Goal: Contribute content: Contribute content

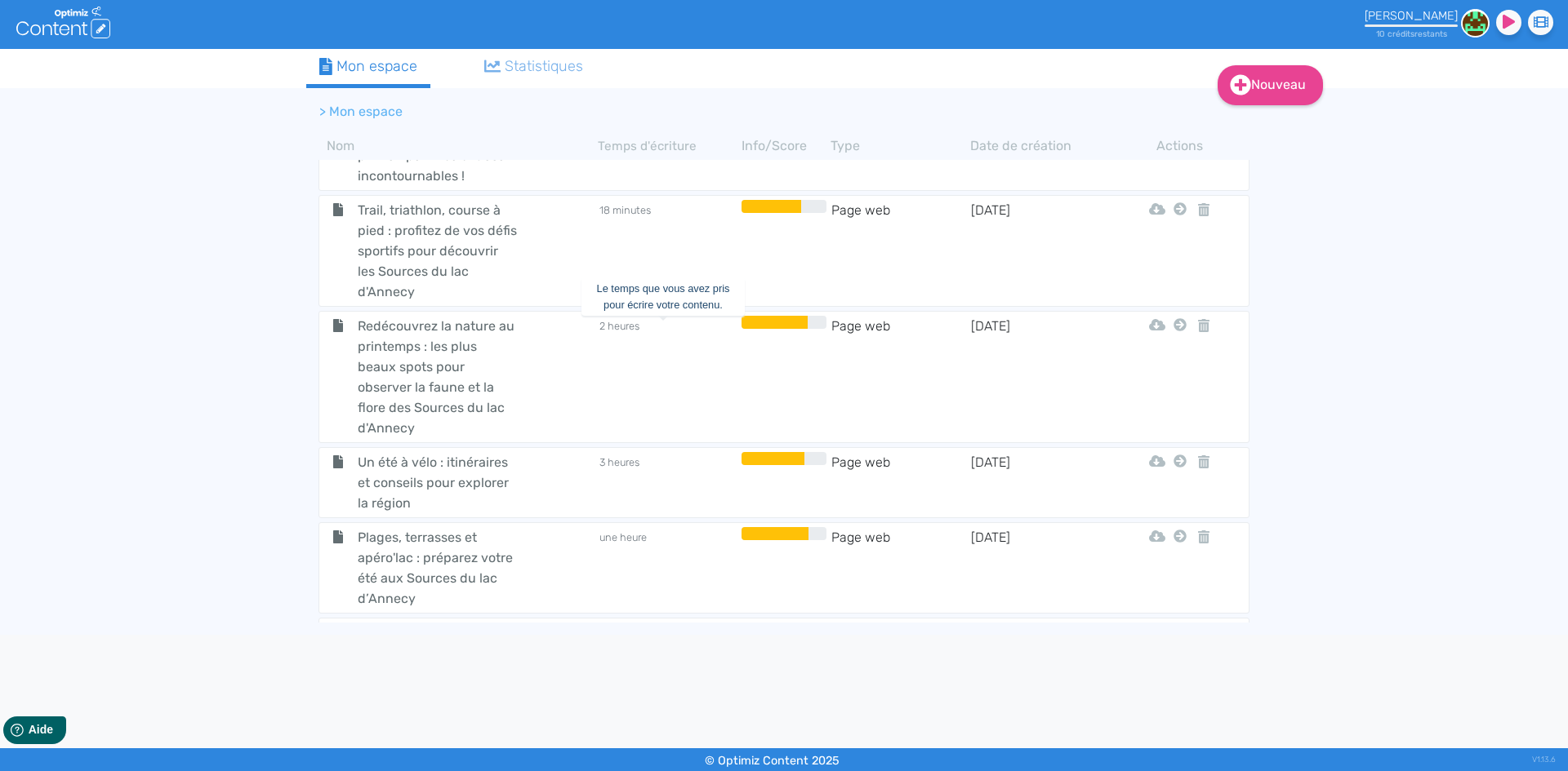
scroll to position [1748, 0]
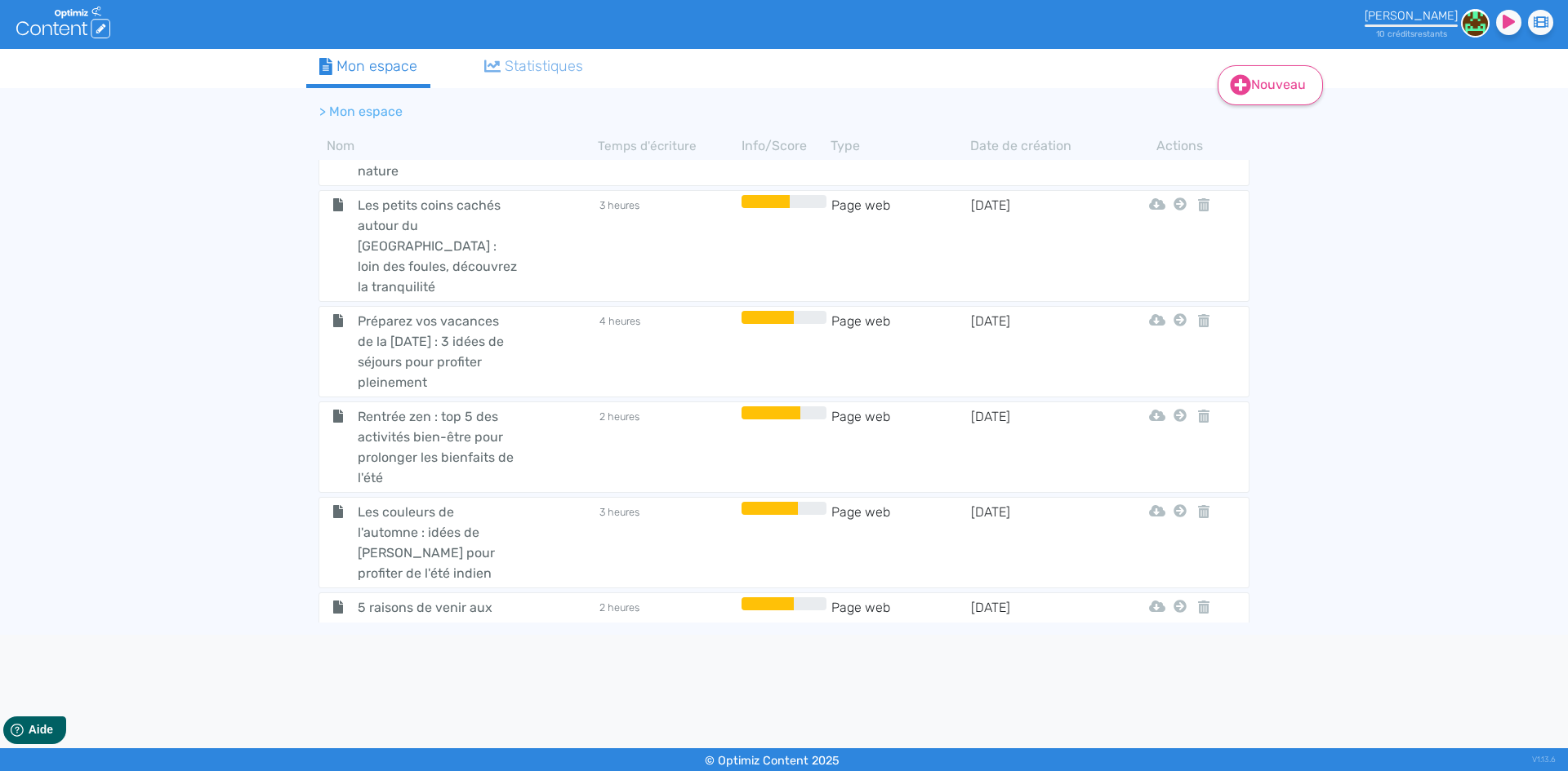
click at [1294, 84] on link "Nouveau" at bounding box center [1270, 85] width 105 height 40
click at [1292, 116] on button "Contenu" at bounding box center [1281, 126] width 130 height 26
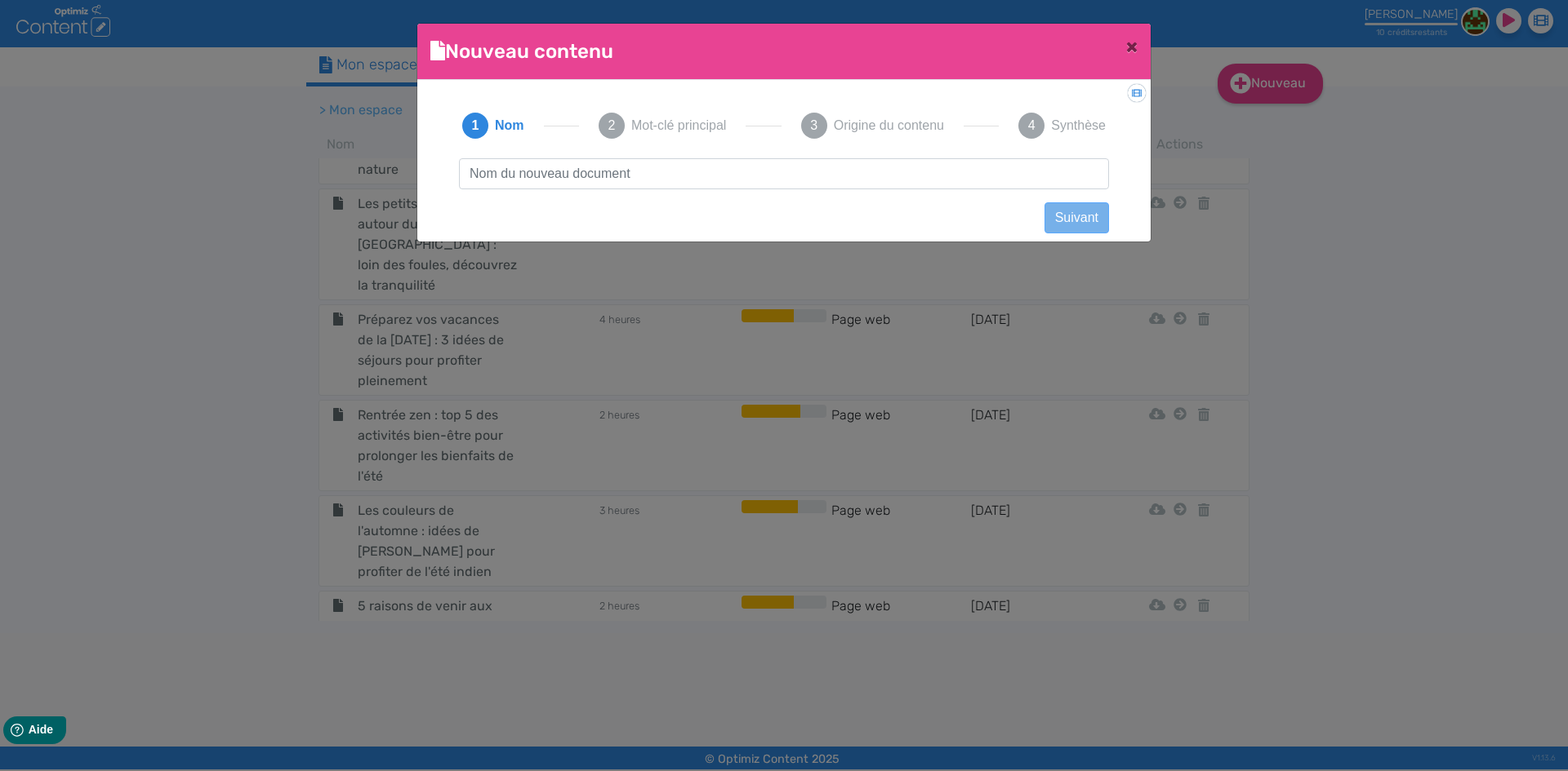
click at [666, 181] on input "text" at bounding box center [784, 173] width 650 height 31
type input "[DATE] : activités et découvertes à faire avec les enfants"
click at [1095, 201] on div "[DATE] : activités et découvertes à faire avec les enfants Suivant Précédent Su…" at bounding box center [784, 188] width 683 height 60
click at [1096, 216] on button "Suivant" at bounding box center [1077, 218] width 64 height 31
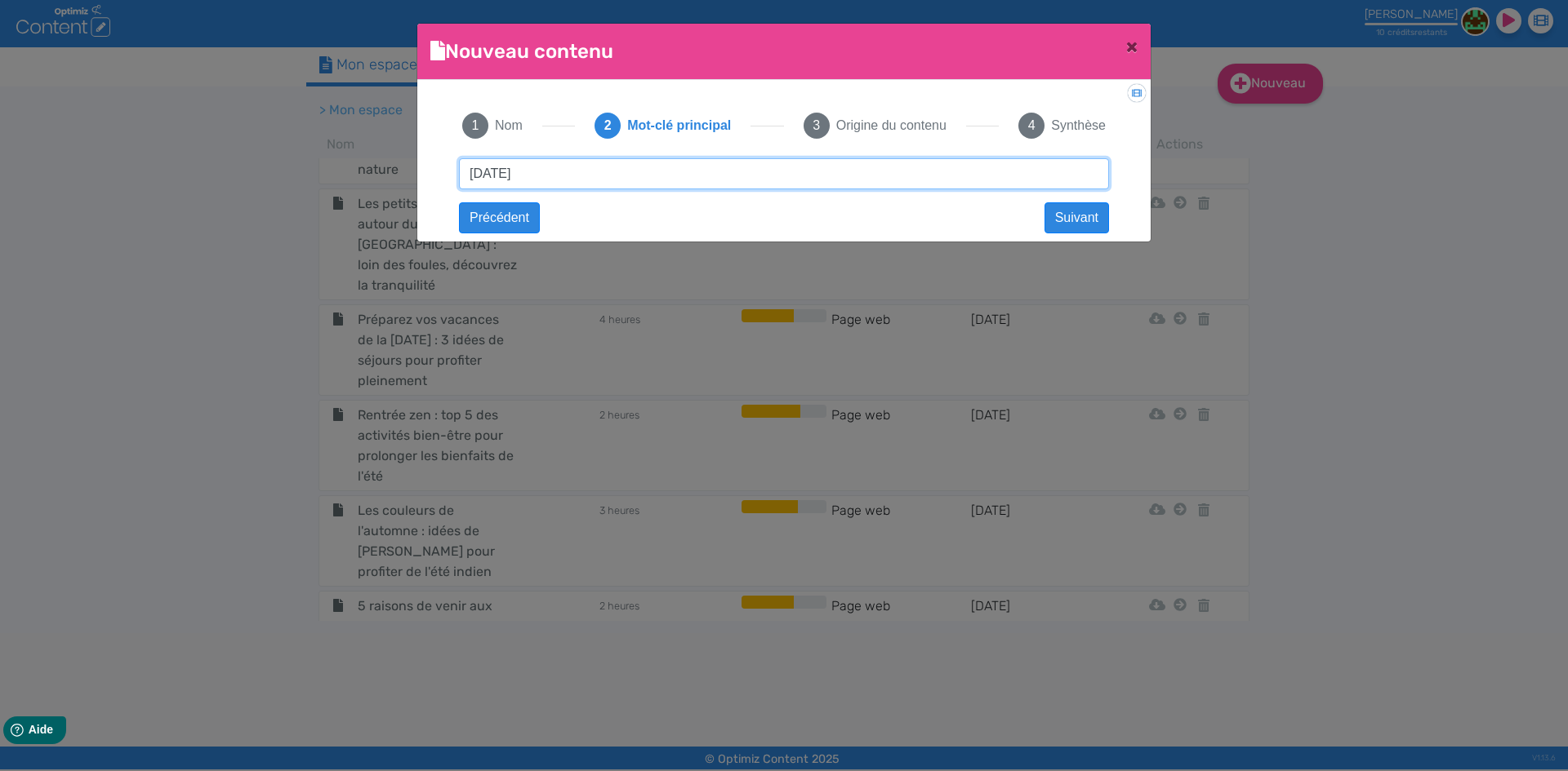
type input "[DATE]"
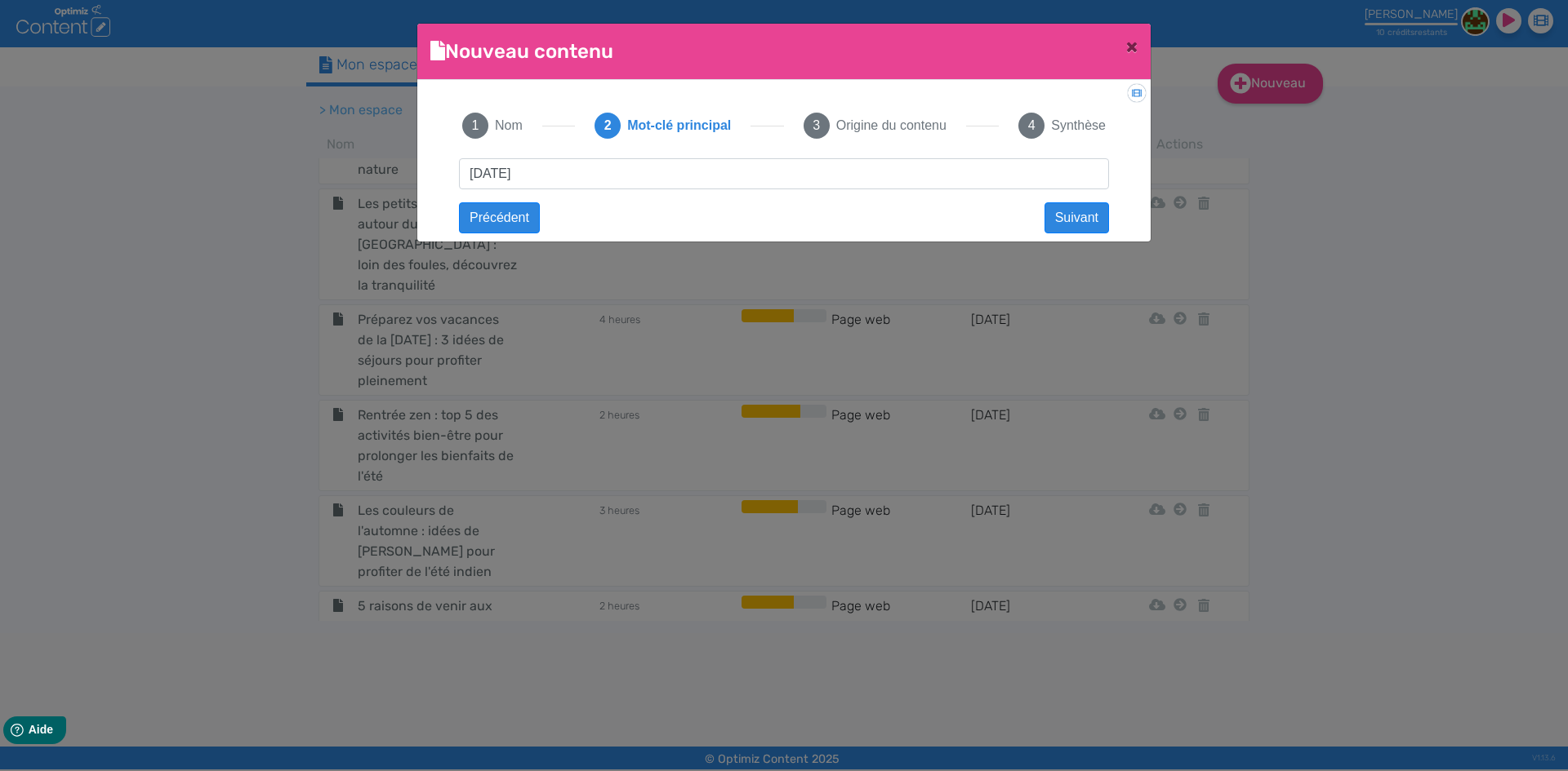
click at [1112, 238] on app-new-document-modal "Nouveau contenu × Didacticiel: Créer un document 1 Nom 2 Mot-clé principal 3 Or…" at bounding box center [784, 132] width 733 height 218
click at [1092, 226] on button "Suivant" at bounding box center [1077, 218] width 64 height 31
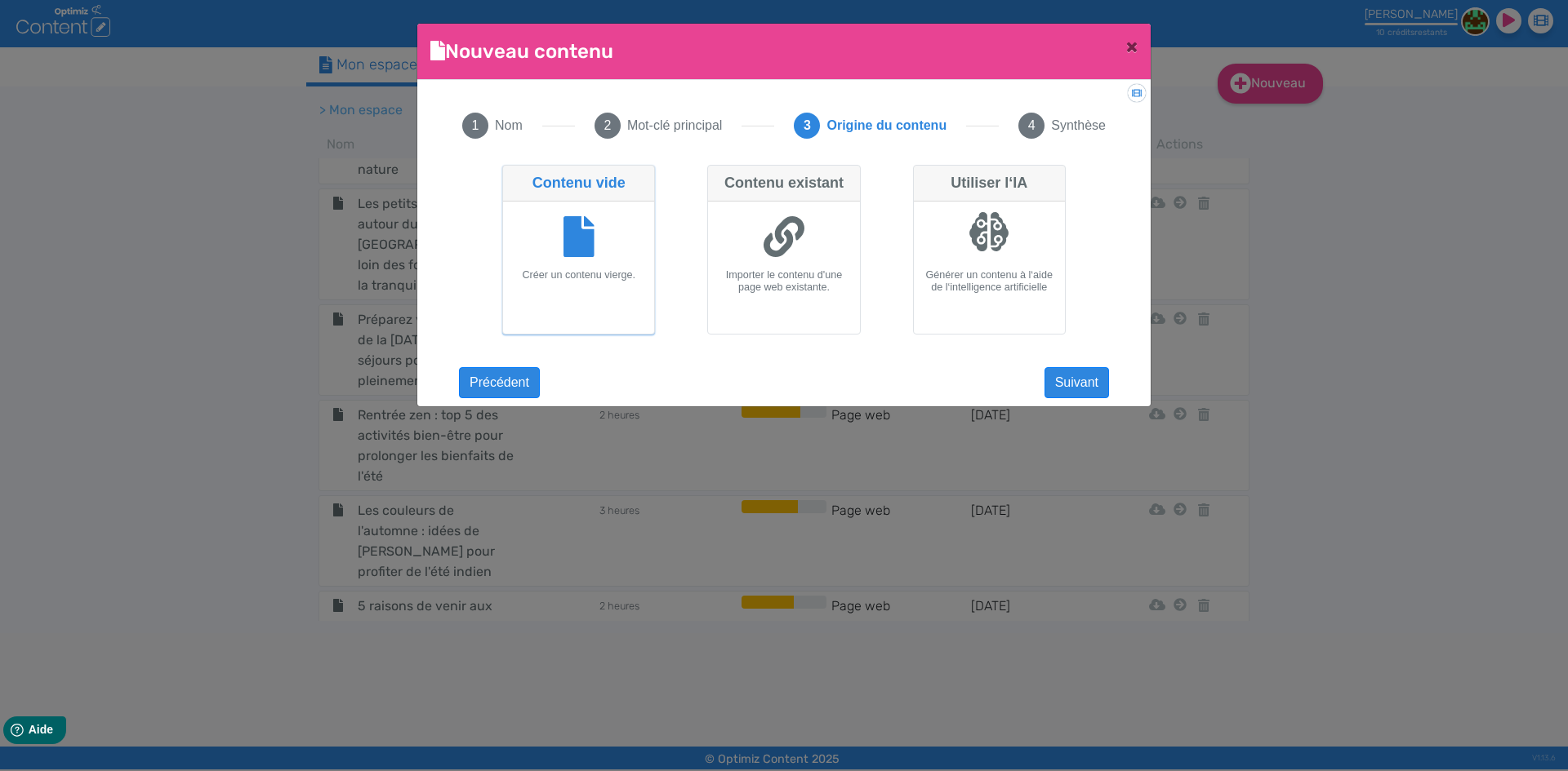
click at [570, 271] on h6 "Créer un contenu vierge." at bounding box center [579, 275] width 138 height 12
click at [513, 176] on input "Contenu vide Créer un contenu vierge." at bounding box center [507, 169] width 10 height 10
click at [579, 261] on div at bounding box center [579, 239] width 138 height 61
click at [513, 176] on input "Contenu vide Créer un contenu vierge." at bounding box center [507, 169] width 10 height 10
click at [579, 261] on div at bounding box center [579, 239] width 138 height 61
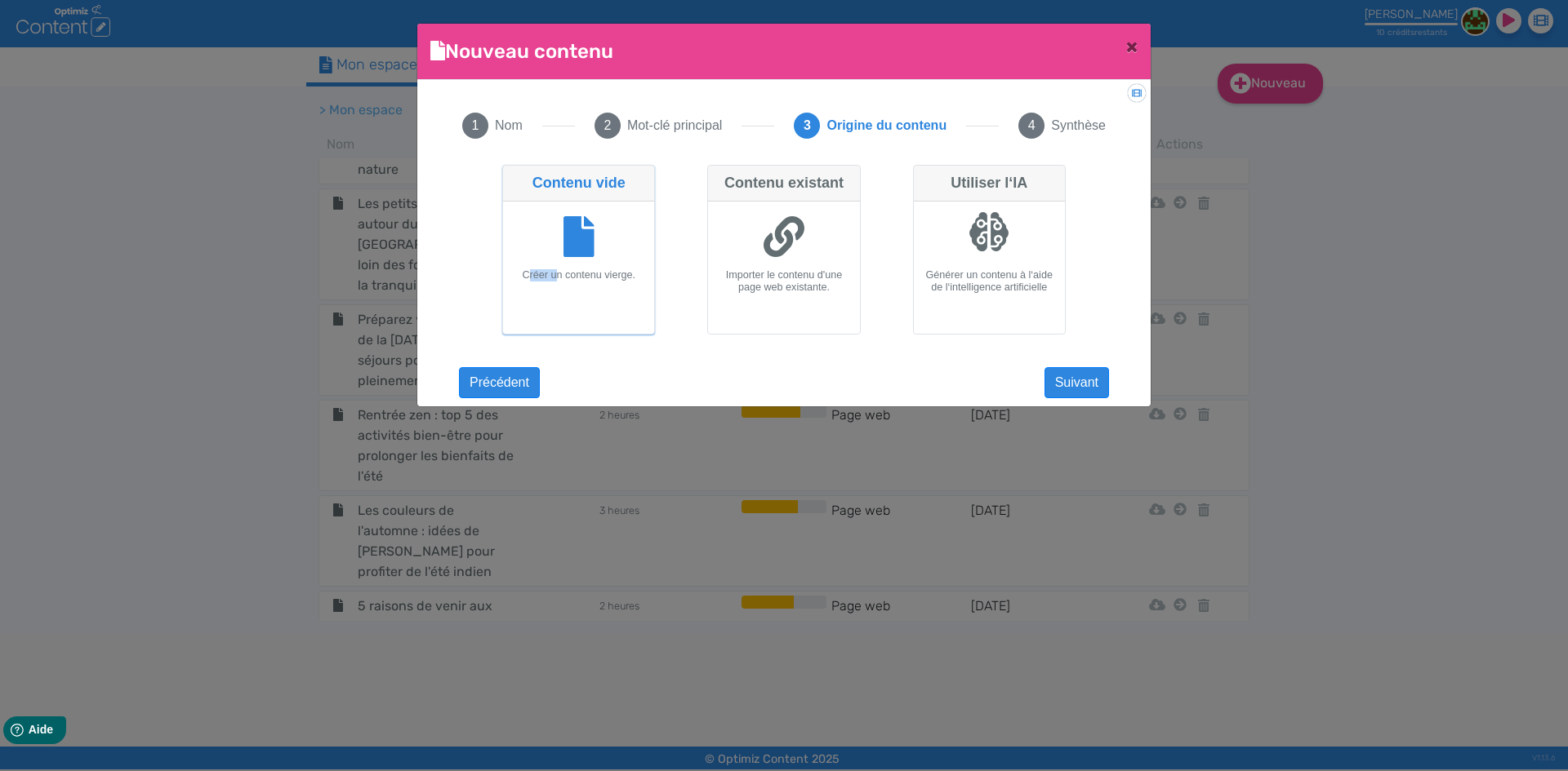
click at [513, 176] on input "Contenu vide Créer un contenu vierge." at bounding box center [507, 169] width 10 height 10
click at [1079, 388] on button "Suivant" at bounding box center [1077, 382] width 64 height 31
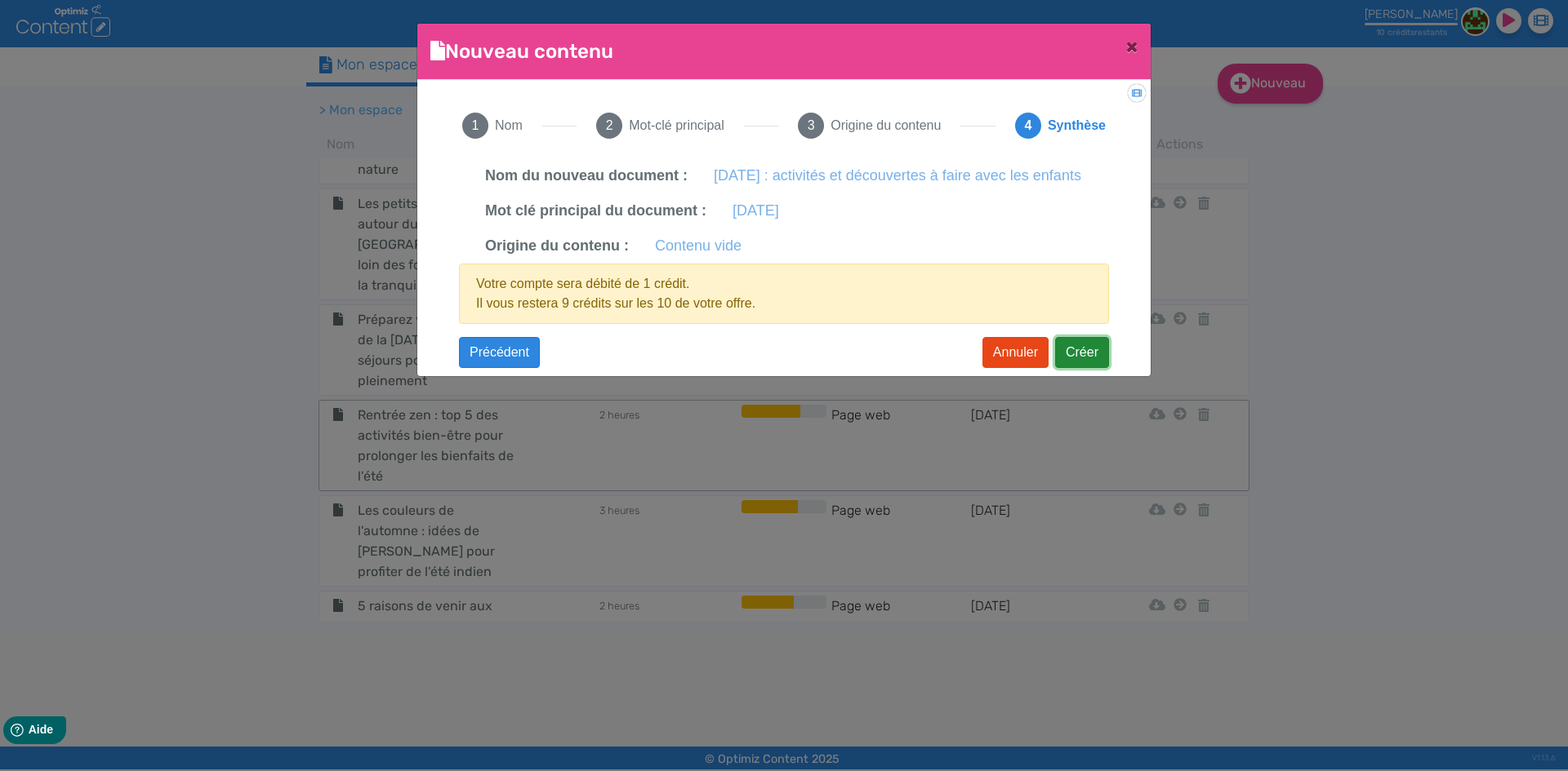
click at [1083, 368] on button "Créer" at bounding box center [1082, 352] width 54 height 31
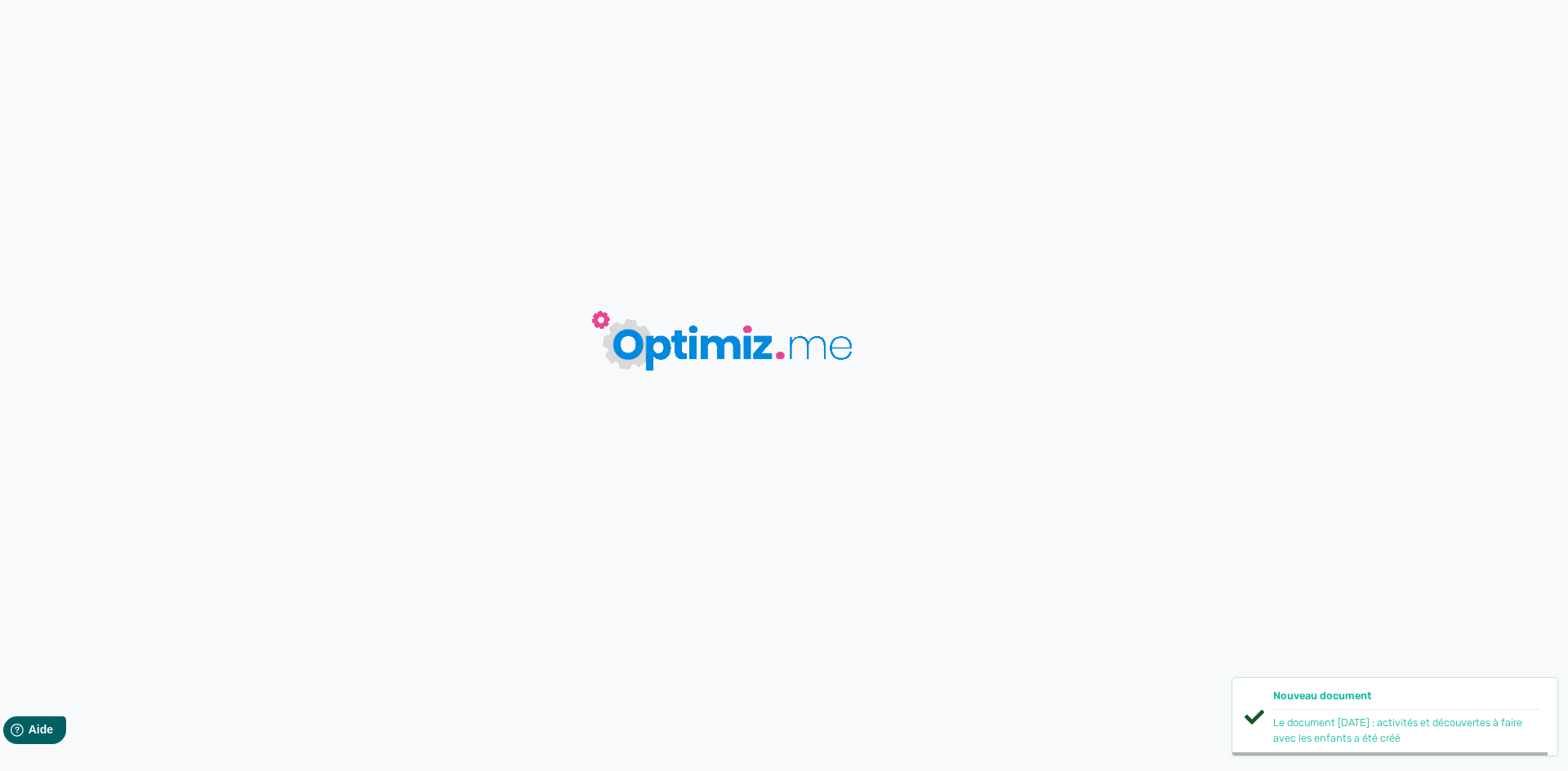
type input "[DATE] : activités et découvertes à faire avec les enfants"
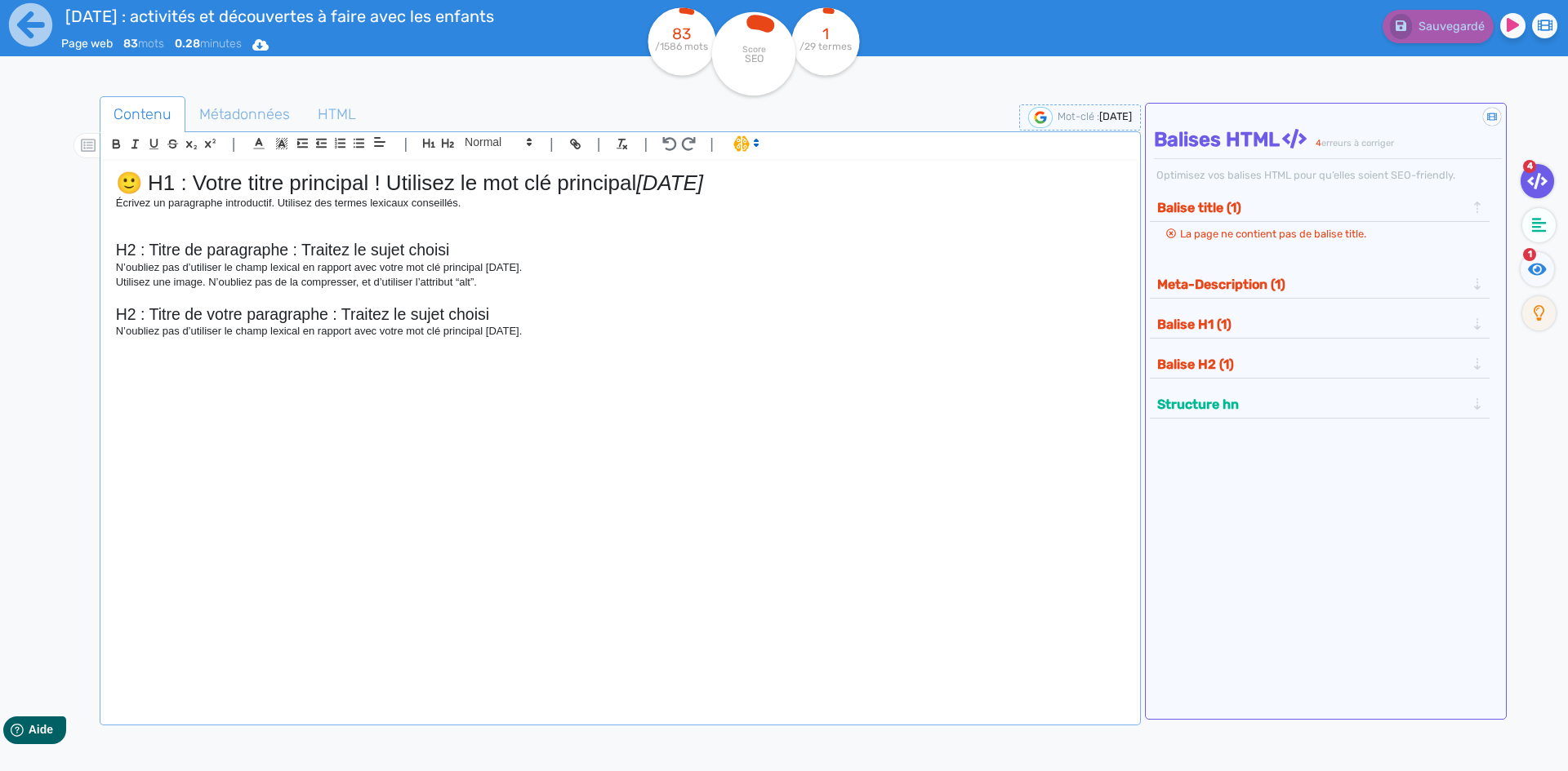
drag, startPoint x: 699, startPoint y: 384, endPoint x: 91, endPoint y: 161, distance: 647.6
click at [91, 161] on div "Contenu Métadonnées HTML | | H3 H4 H5 H6 Normal | | | | 🙂 H1 : Votre titre prin…" at bounding box center [808, 483] width 1521 height 782
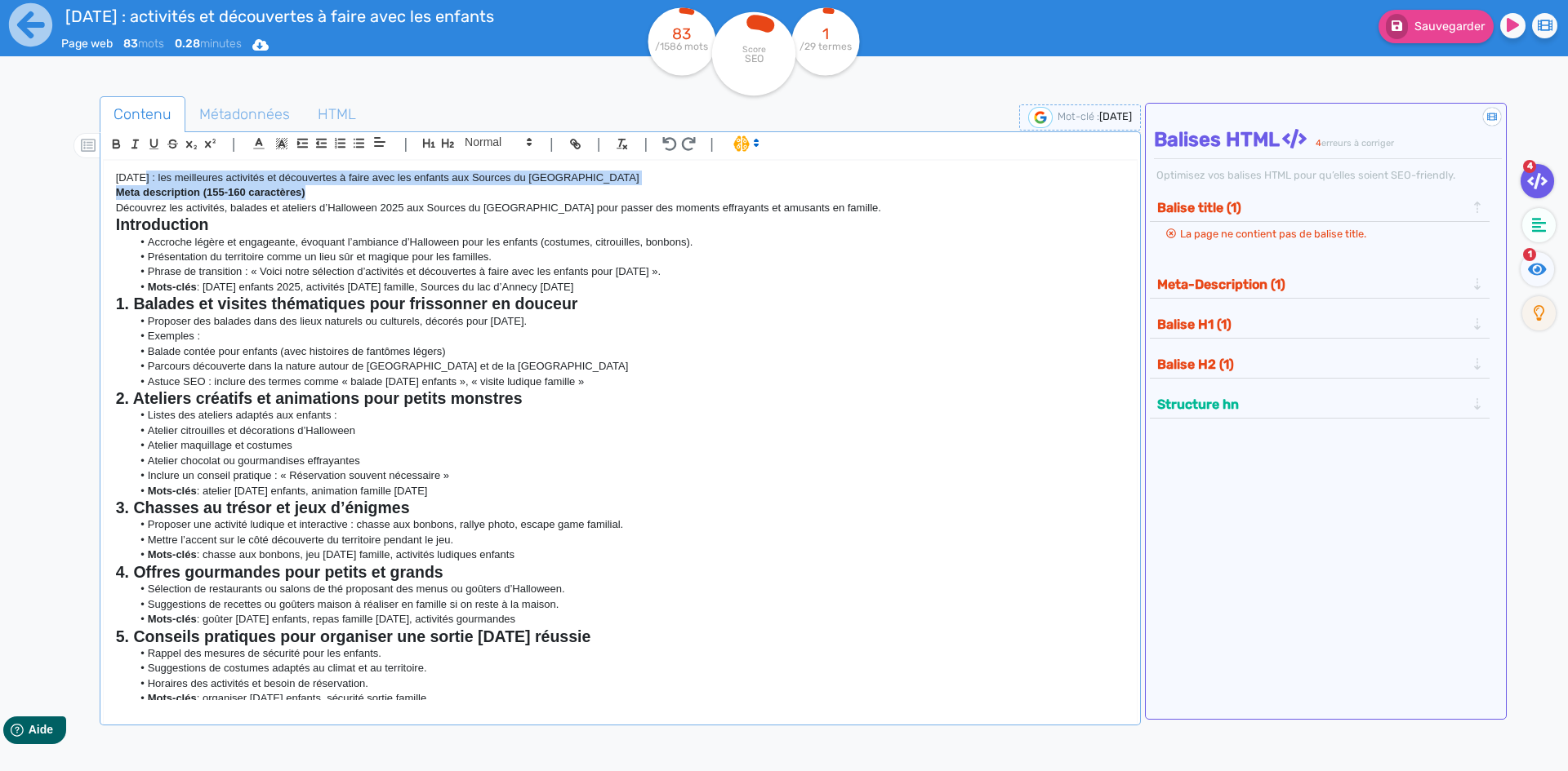
drag, startPoint x: 351, startPoint y: 194, endPoint x: 137, endPoint y: 177, distance: 214.7
click at [137, 177] on div "[DATE] : les meilleures activités et découvertes à faire avec les enfants aux S…" at bounding box center [620, 431] width 1033 height 540
click at [239, 197] on strong "Meta description (155-160 caractères)" at bounding box center [211, 192] width 190 height 12
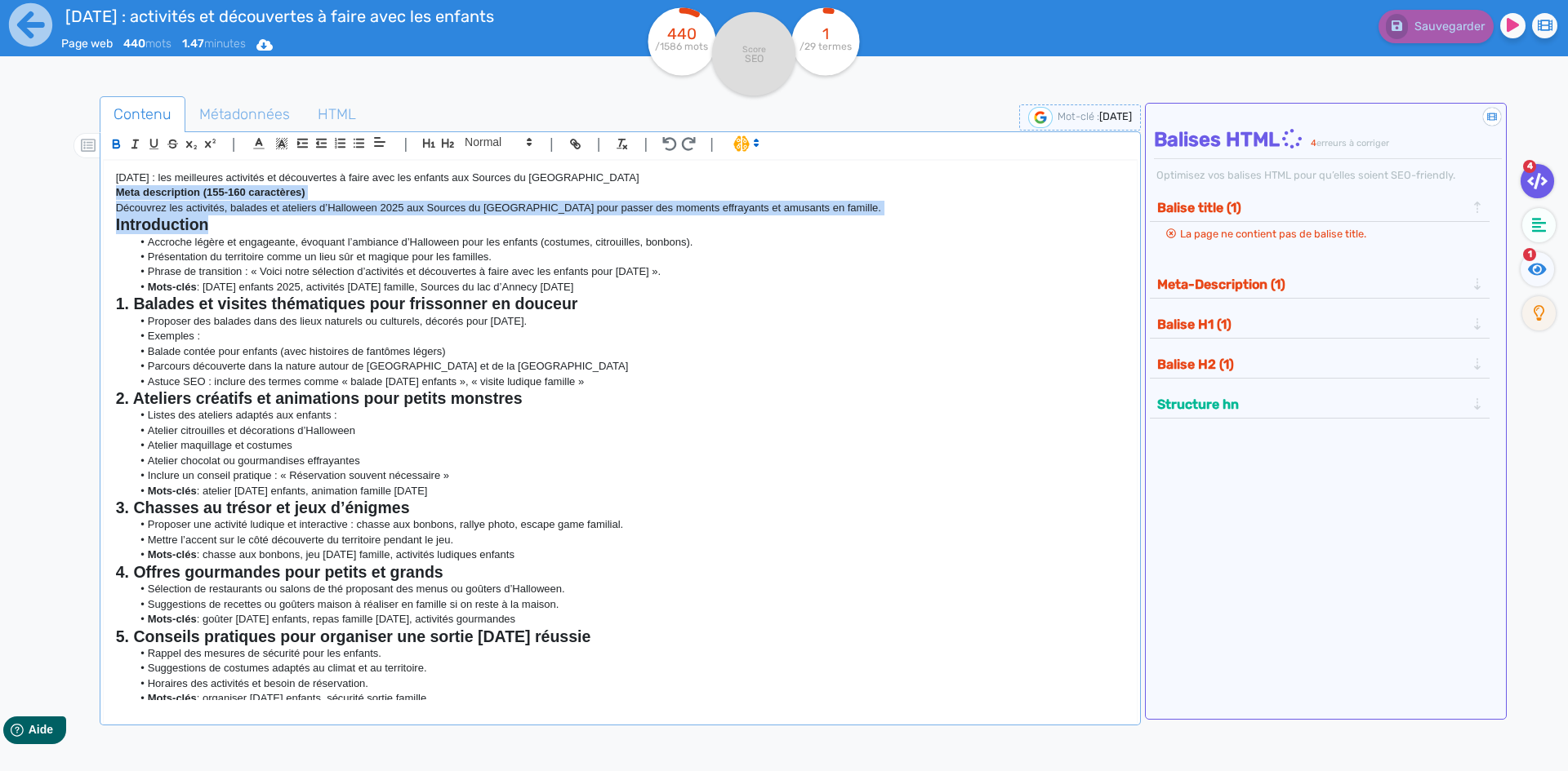
drag, startPoint x: 115, startPoint y: 193, endPoint x: 926, endPoint y: 217, distance: 811.4
click at [926, 217] on div "[DATE] : les meilleures activités et découvertes à faire avec les enfants aux S…" at bounding box center [620, 431] width 1033 height 540
click at [886, 223] on h2 "Introduction" at bounding box center [621, 225] width 1009 height 19
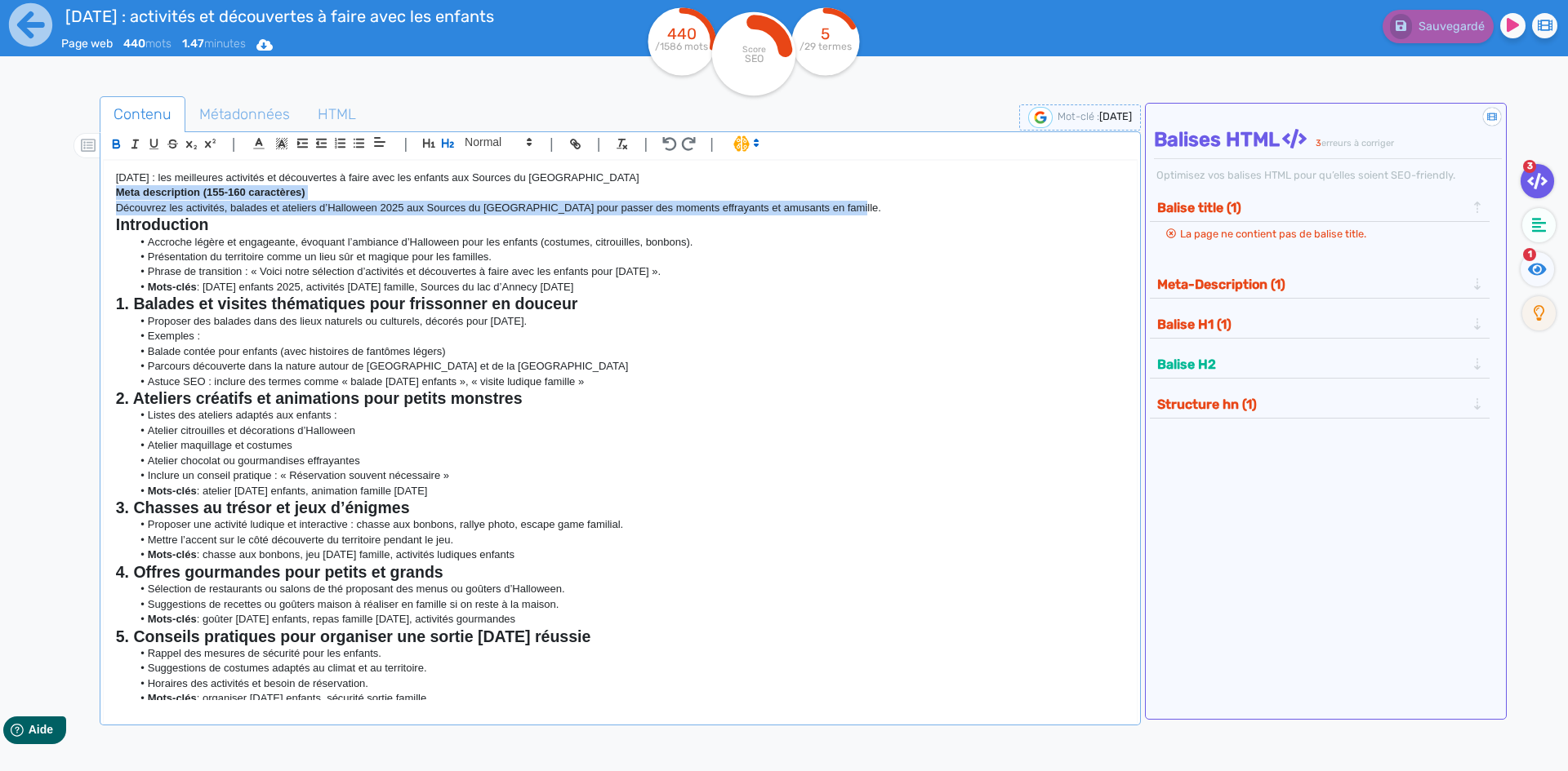
drag, startPoint x: 880, startPoint y: 202, endPoint x: 117, endPoint y: 197, distance: 763.0
click at [117, 197] on div "[DATE] : les meilleures activités et découvertes à faire avec les enfants aux S…" at bounding box center [620, 431] width 1033 height 540
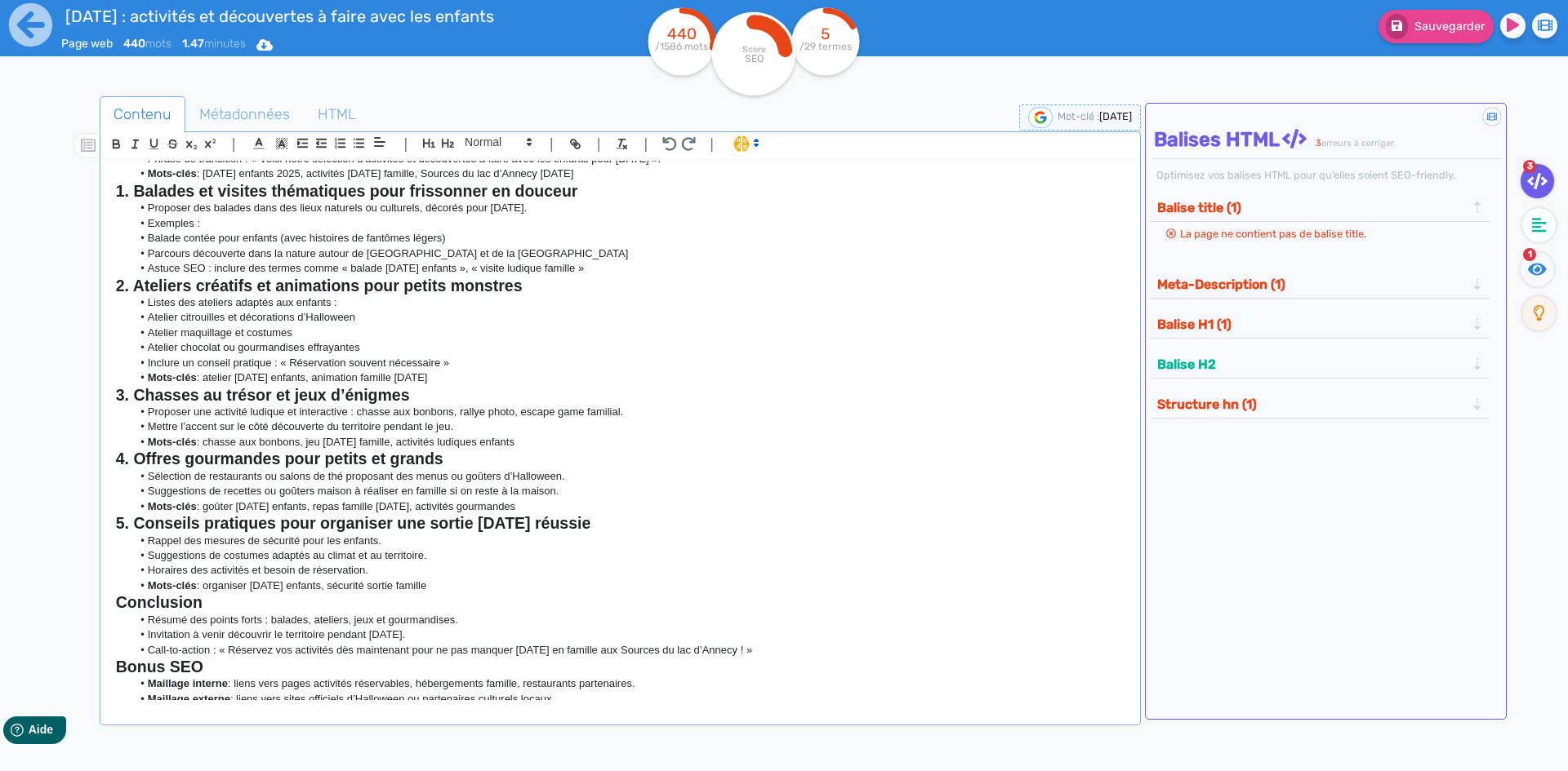
scroll to position [159, 0]
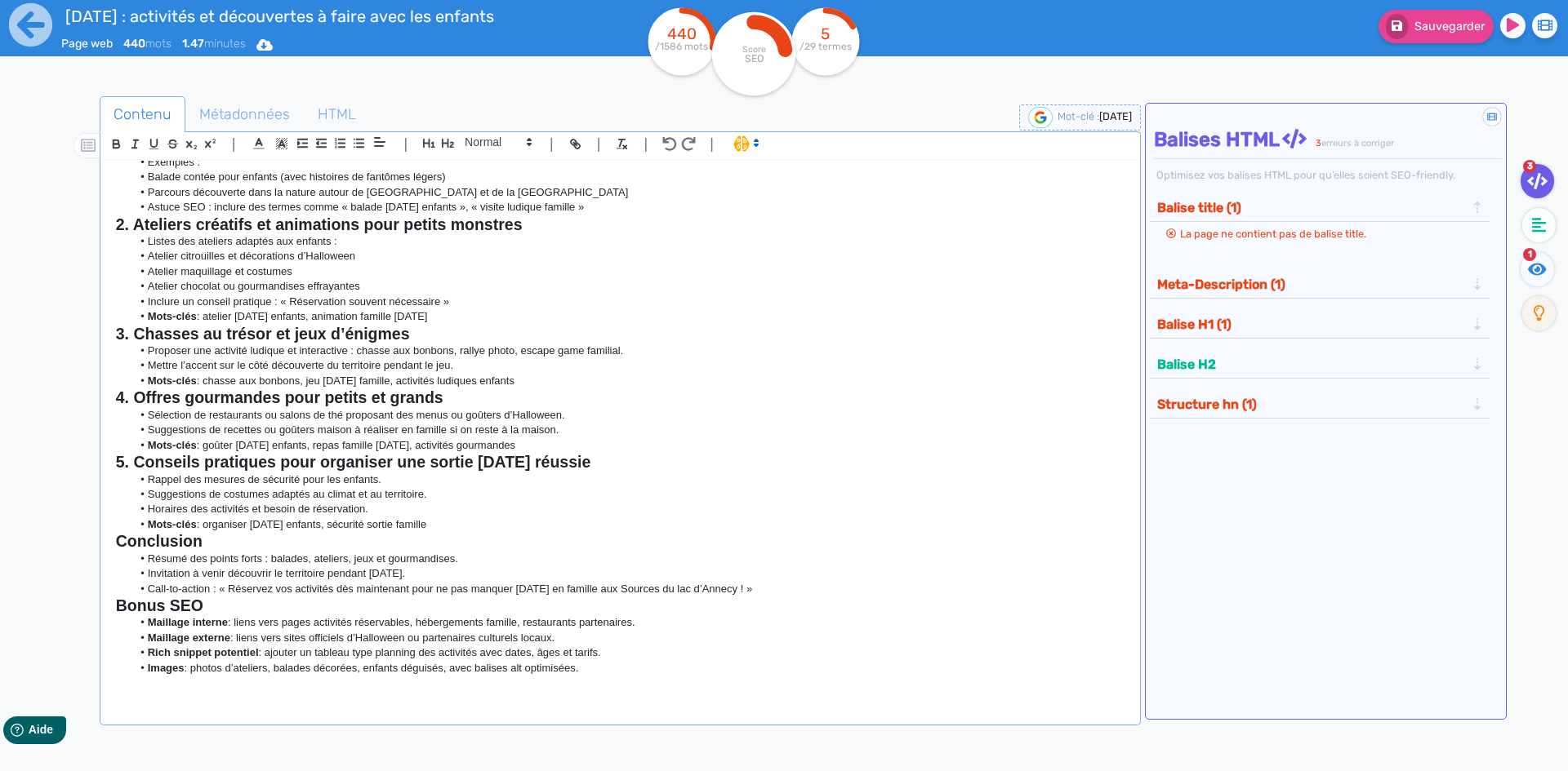
click at [704, 662] on li "Images : photos d’ateliers, balades décorées, enfants déguisés, avec balises al…" at bounding box center [627, 669] width 992 height 15
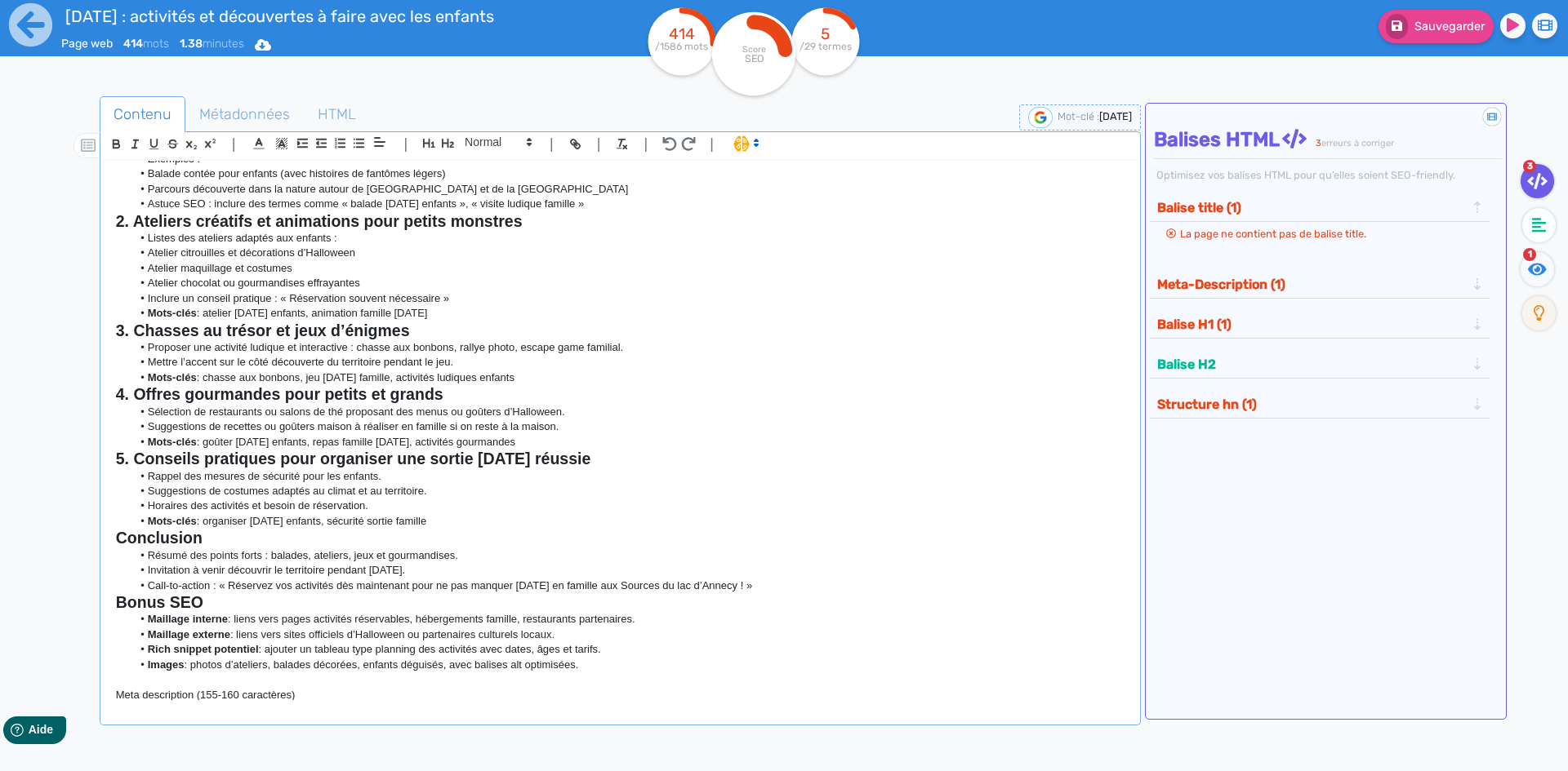
scroll to position [178, 0]
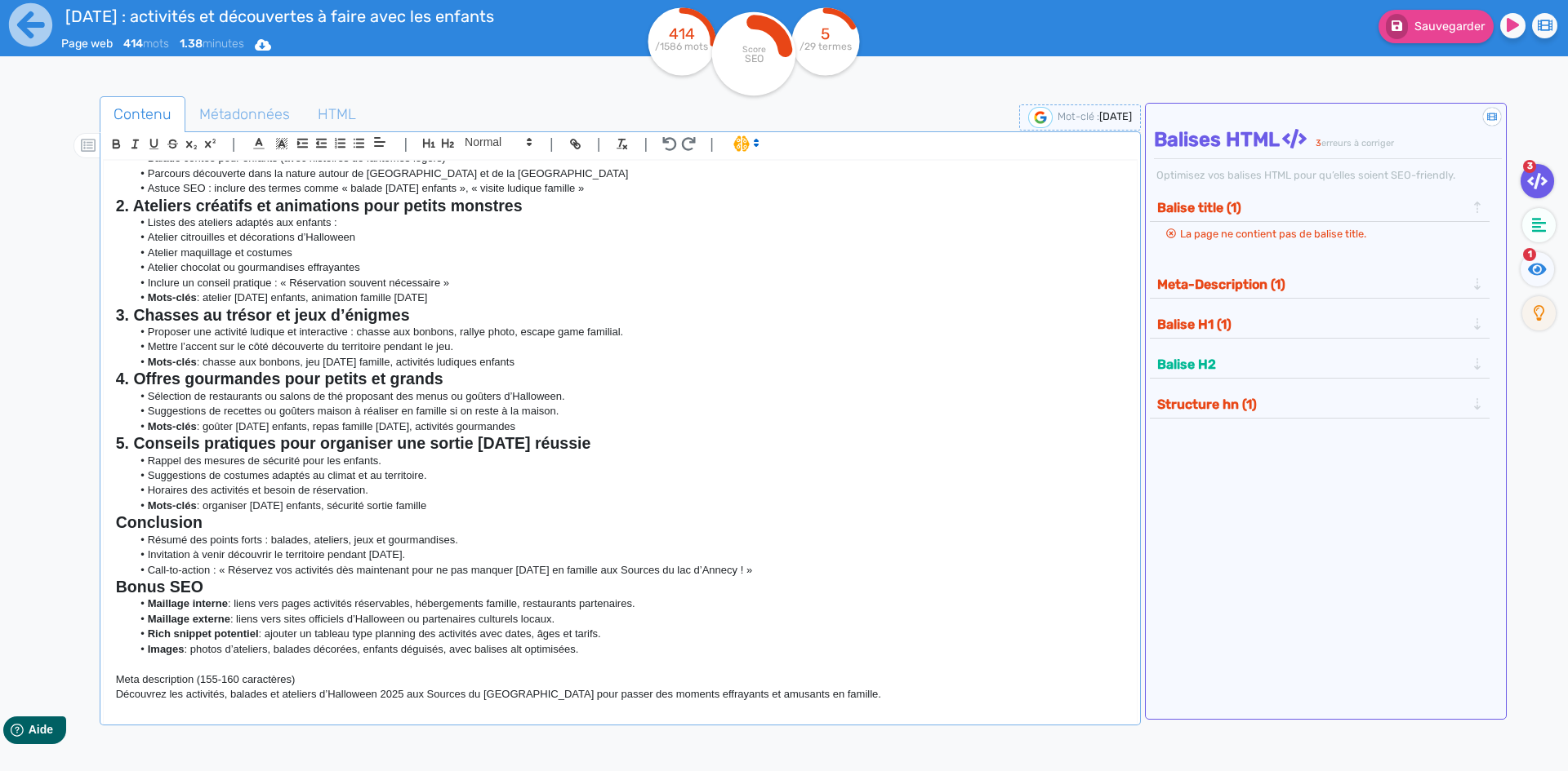
click at [448, 671] on p at bounding box center [621, 665] width 1009 height 15
drag, startPoint x: 661, startPoint y: 652, endPoint x: 107, endPoint y: 587, distance: 557.8
click at [107, 587] on div "[DATE] : les meilleures activités et découvertes à faire avec les enfants aux S…" at bounding box center [620, 431] width 1033 height 540
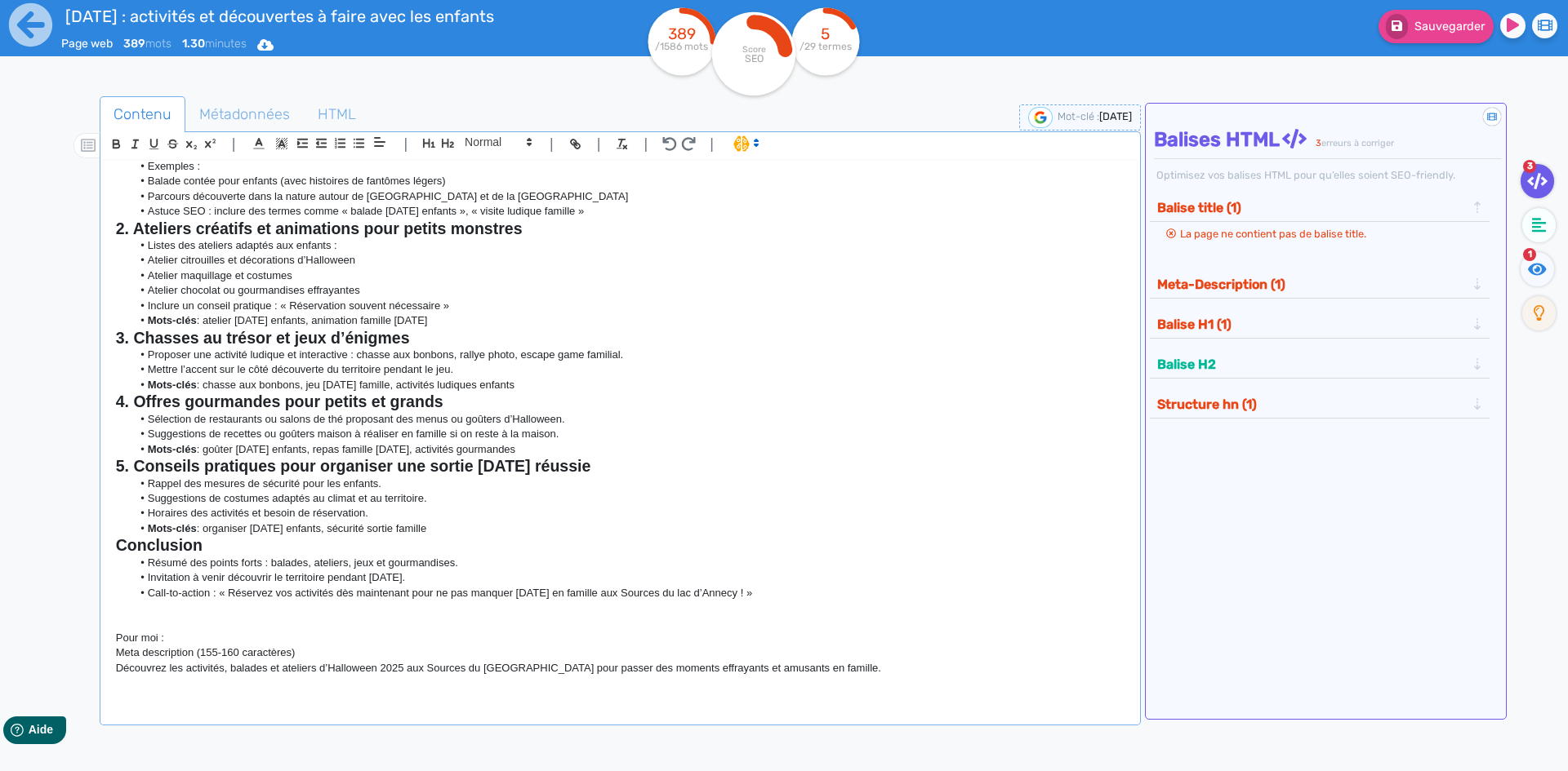
scroll to position [155, 0]
click at [822, 591] on li "Call-to-action : « Réservez vos activités dès maintenant pour ne pas manquer [D…" at bounding box center [627, 593] width 992 height 15
click at [544, 536] on li "Mots-clés : organiser [DATE] enfants, sécurité sortie famille" at bounding box center [627, 529] width 992 height 15
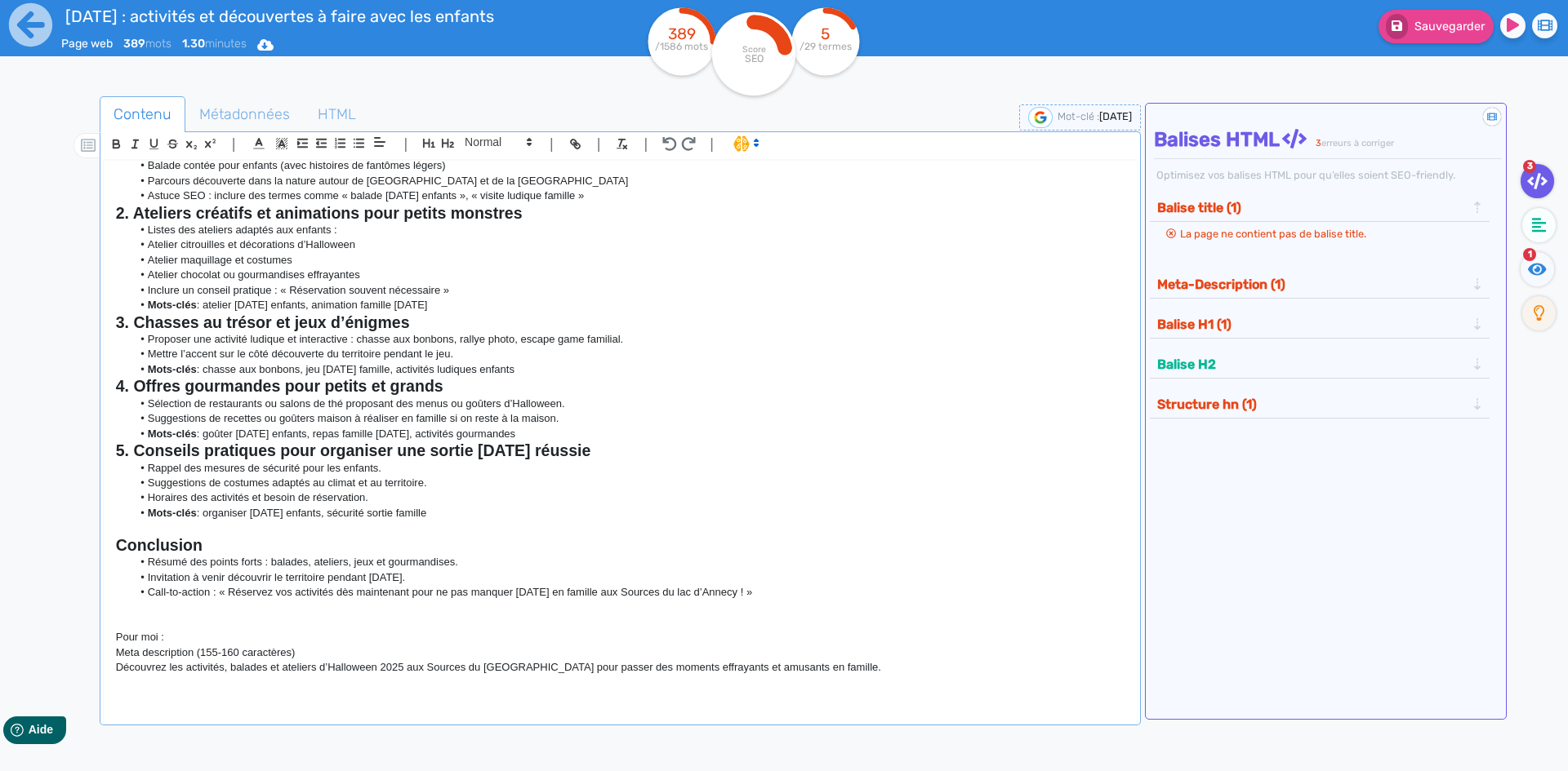
click at [596, 432] on li "Mots-clés : goûter [DATE] enfants, repas famille [DATE], activités gourmandes" at bounding box center [627, 434] width 992 height 15
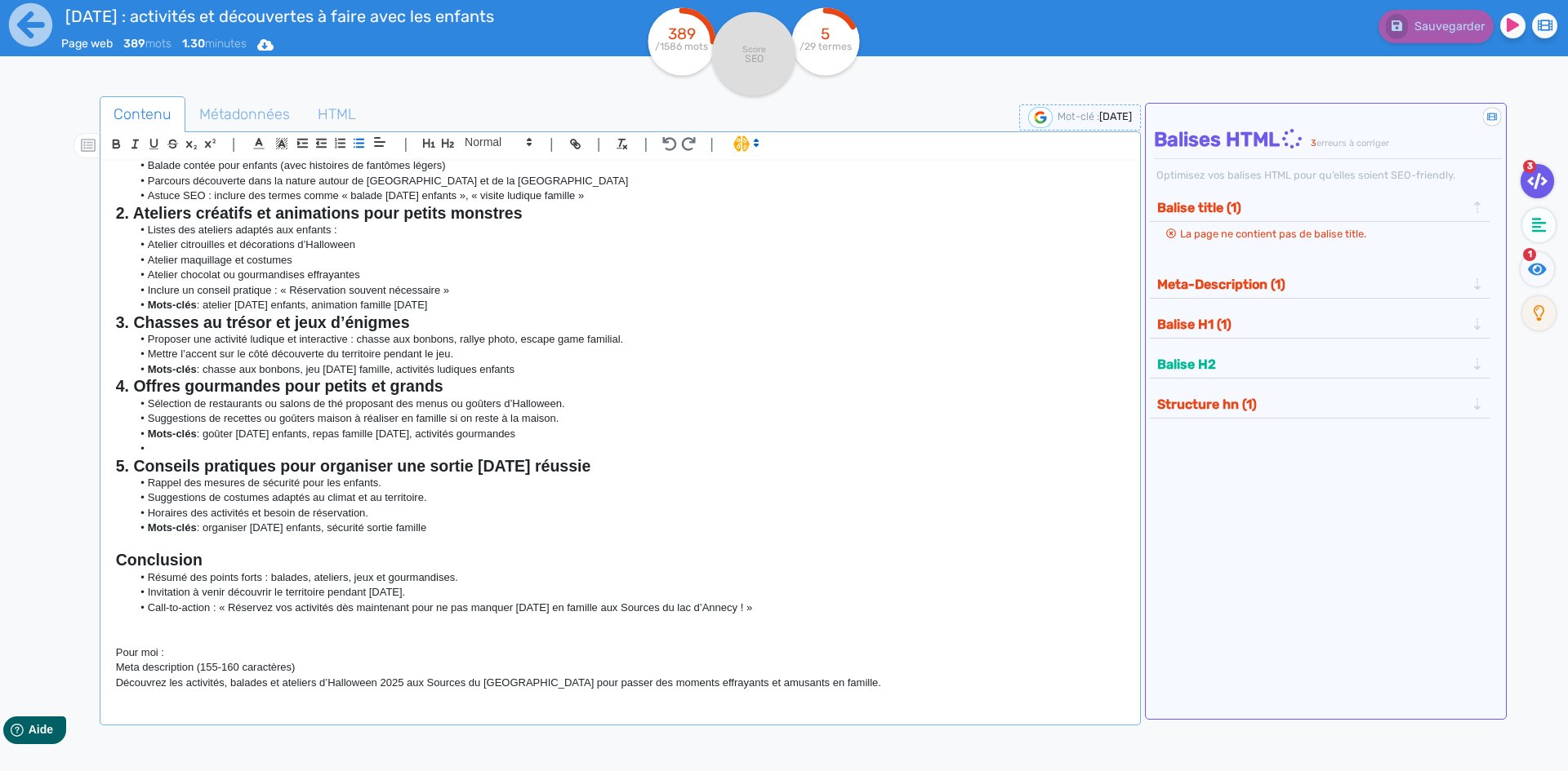
scroll to position [179, 0]
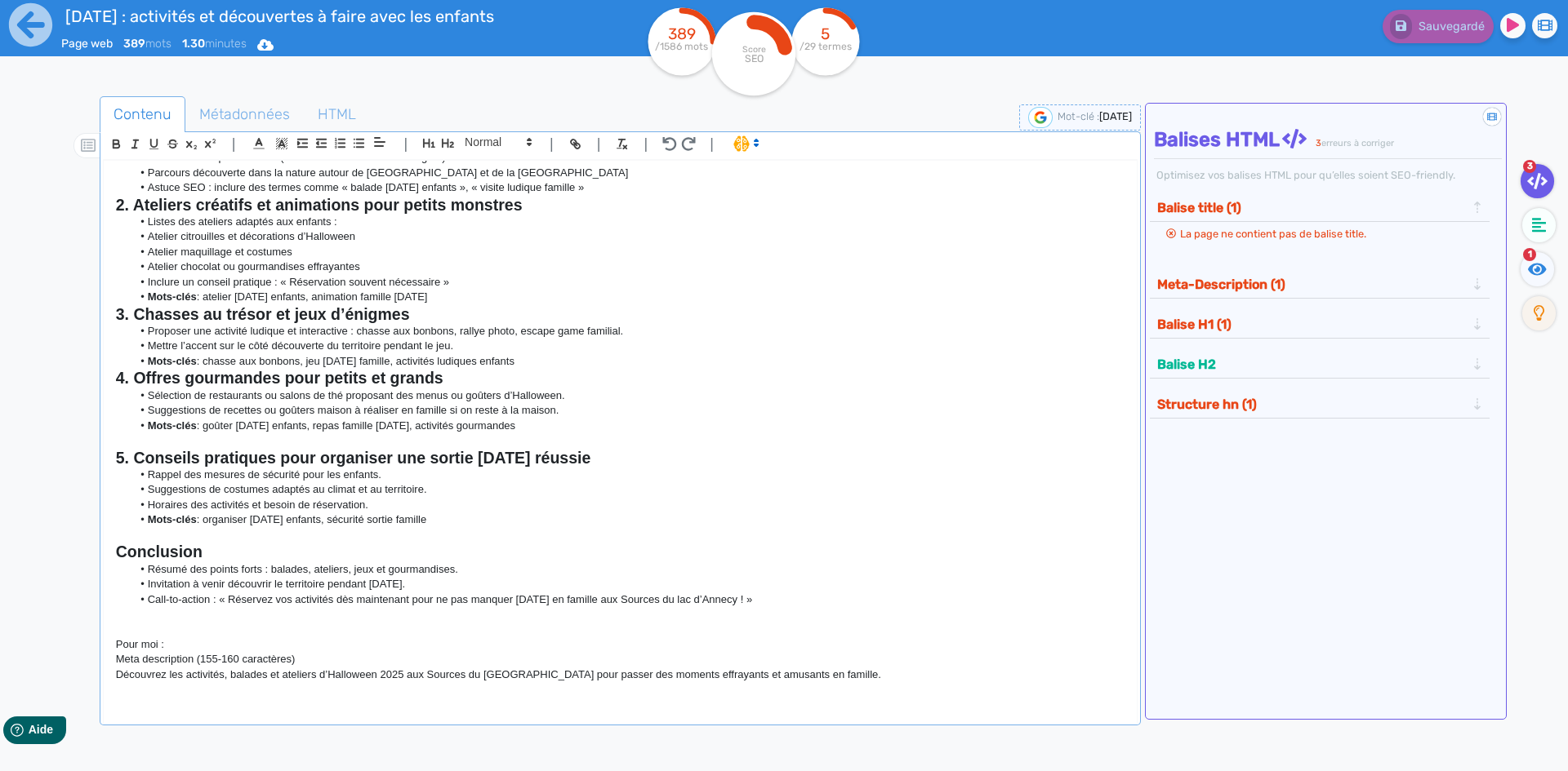
click at [555, 366] on li "Mots-clés : chasse aux bonbons, jeu [DATE] famille, activités ludiques enfants" at bounding box center [627, 362] width 992 height 15
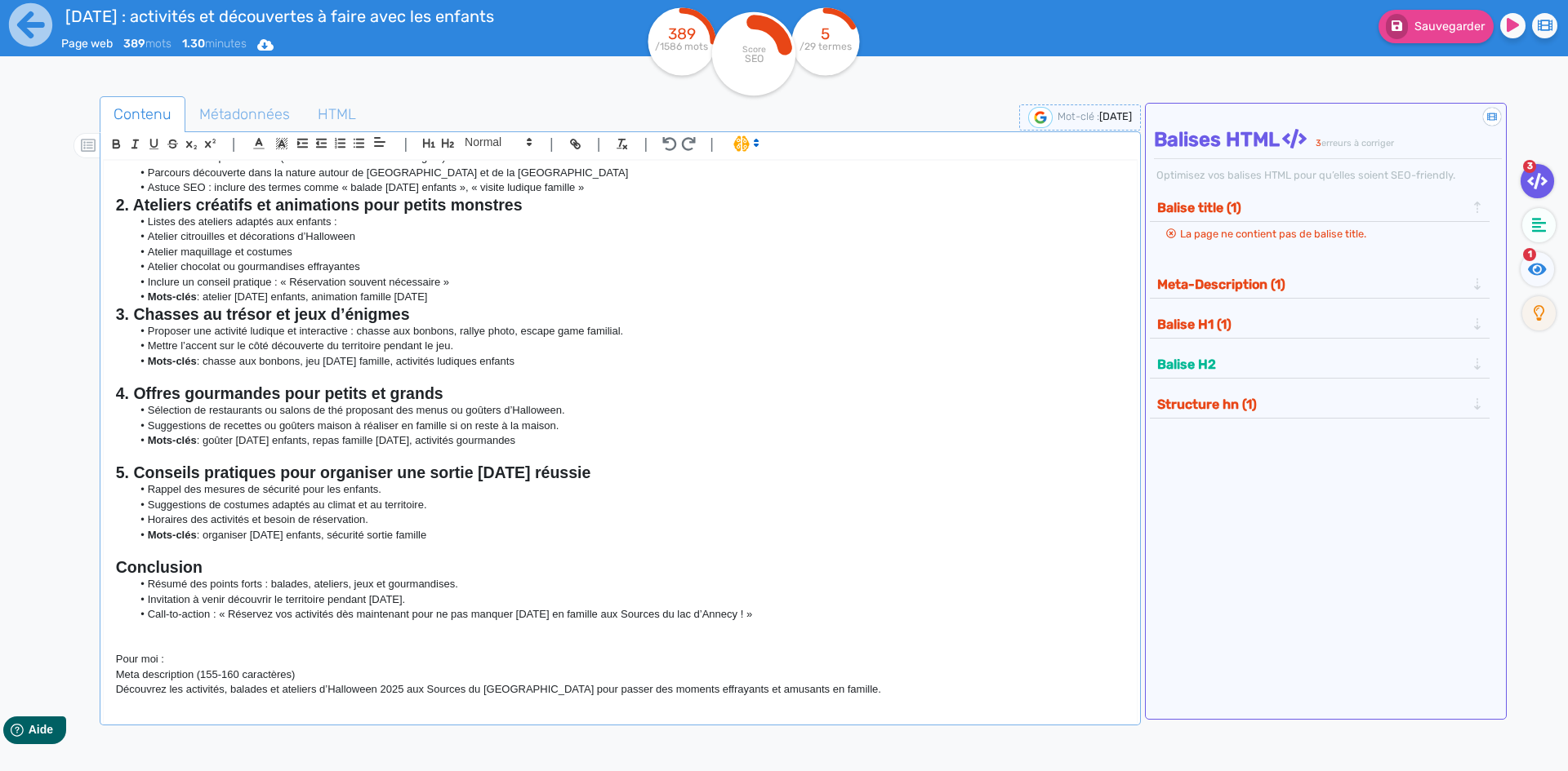
click at [533, 295] on li "Mots-clés : atelier [DATE] enfants, animation famille [DATE]" at bounding box center [627, 298] width 992 height 15
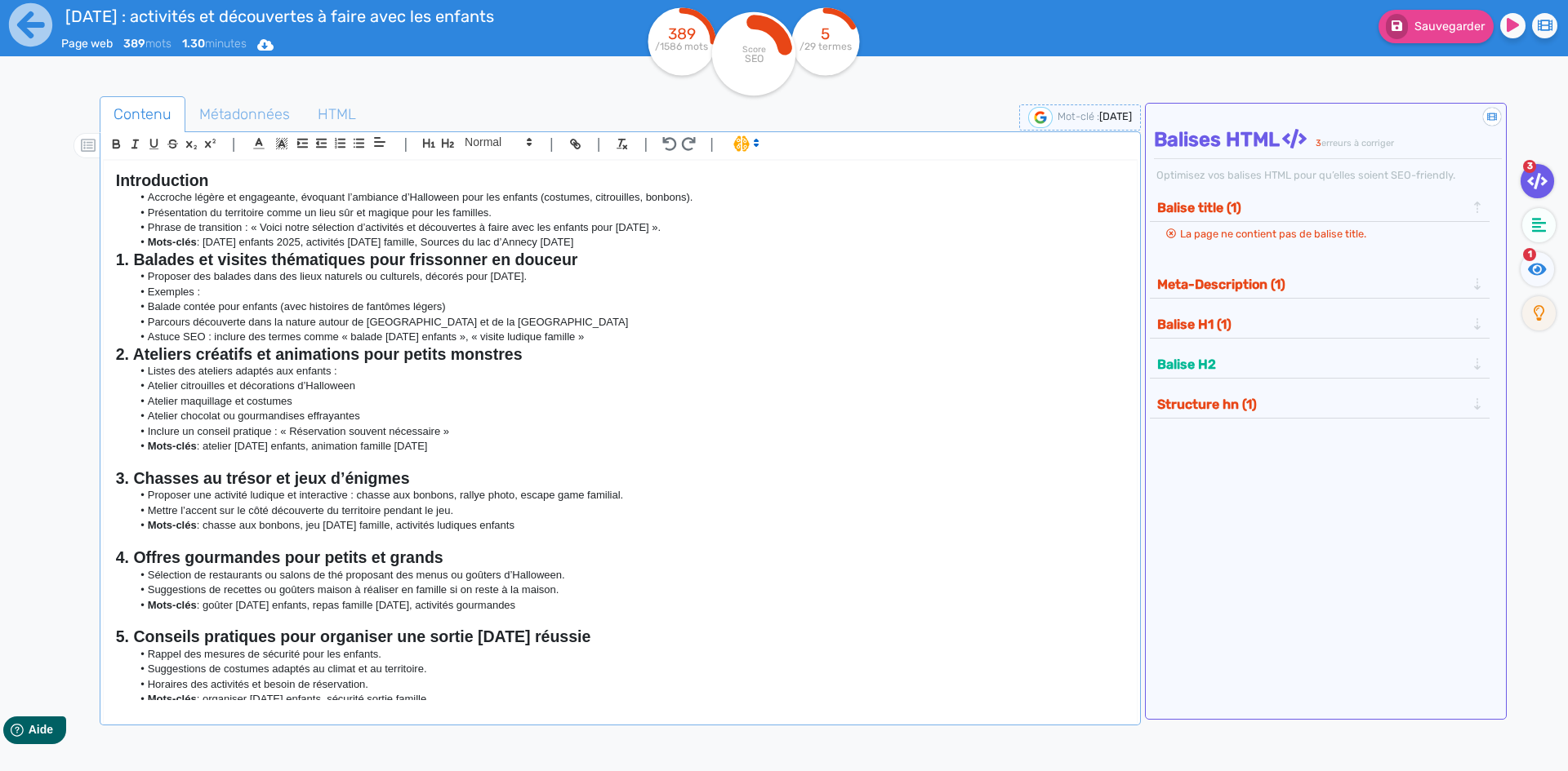
scroll to position [16, 0]
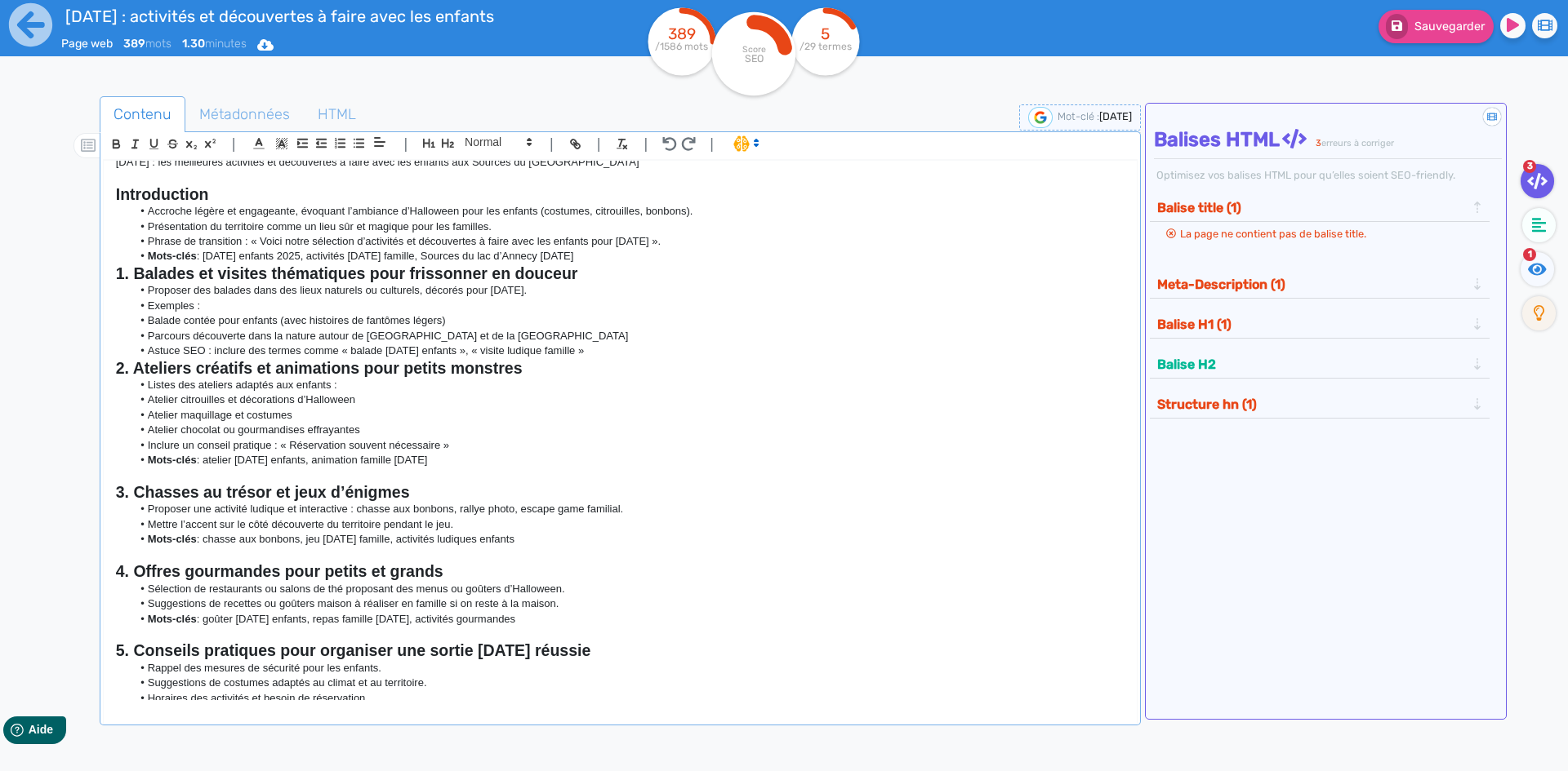
click at [641, 351] on li "Astuce SEO : inclure des termes comme « balade [DATE] enfants », « visite ludiq…" at bounding box center [627, 352] width 992 height 15
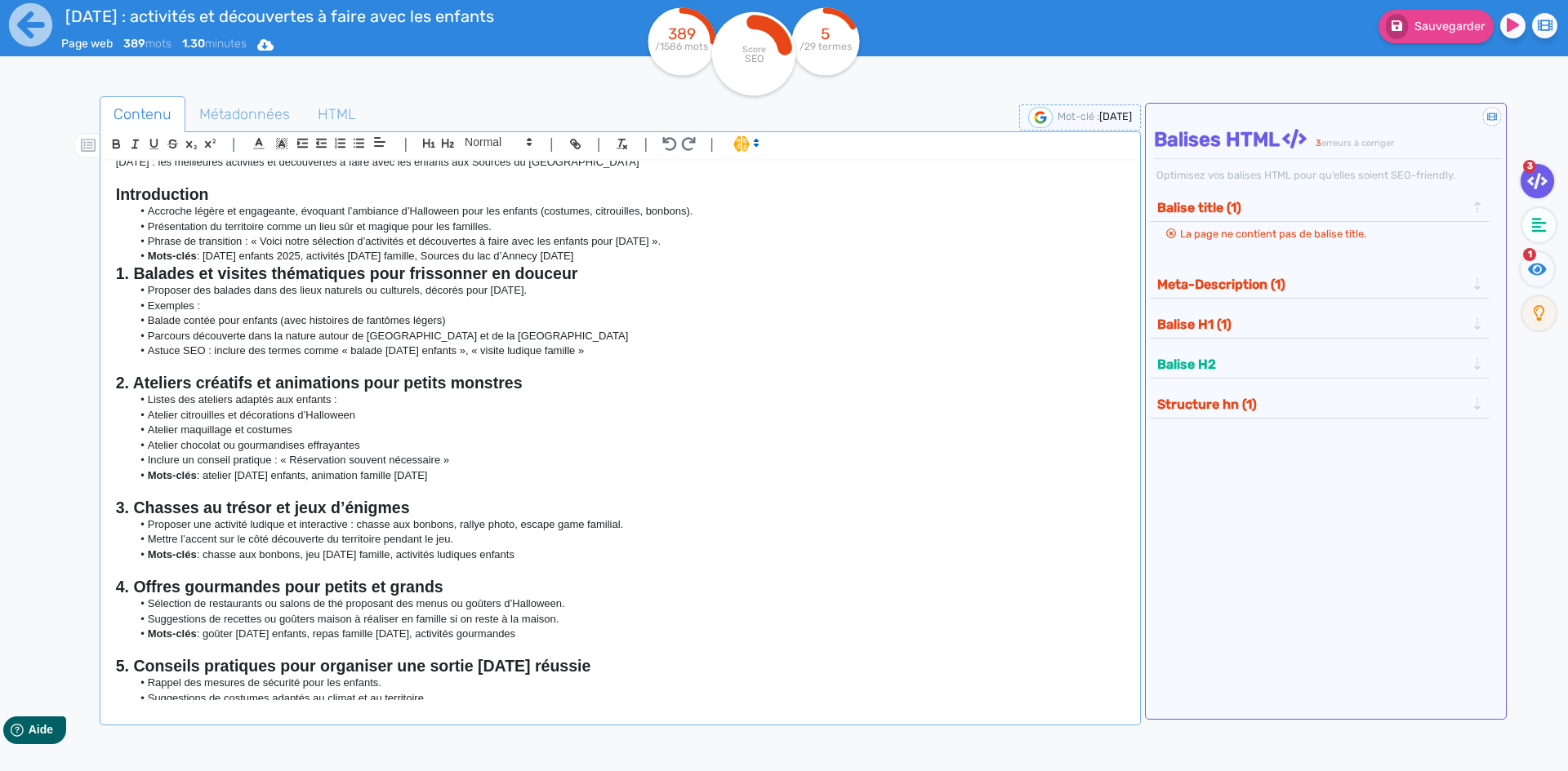
click at [650, 256] on li "Mots-clés : [DATE] enfants 2025, activités [DATE] famille, Sources du lac d’Ann…" at bounding box center [627, 257] width 992 height 15
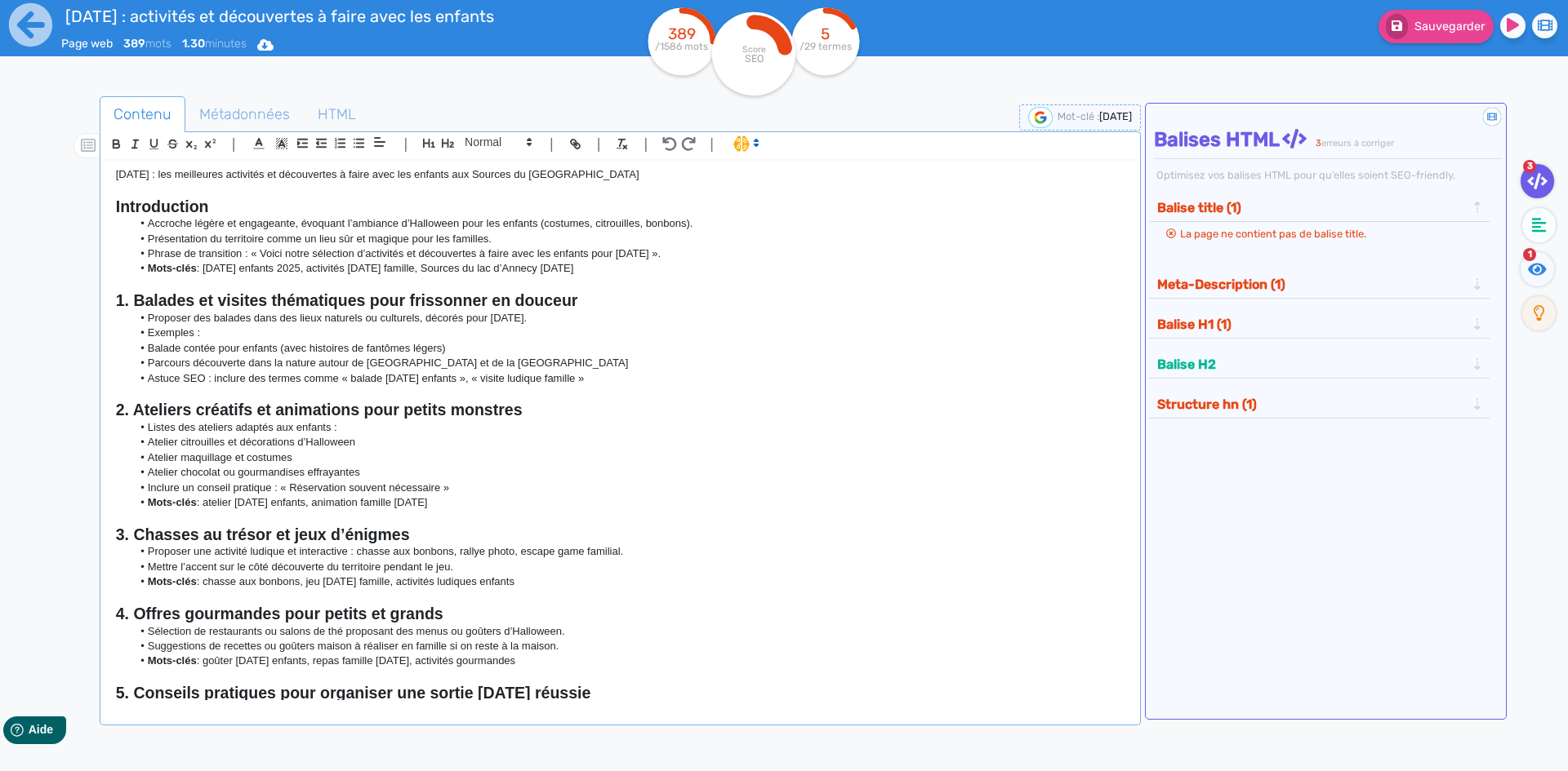
scroll to position [0, 0]
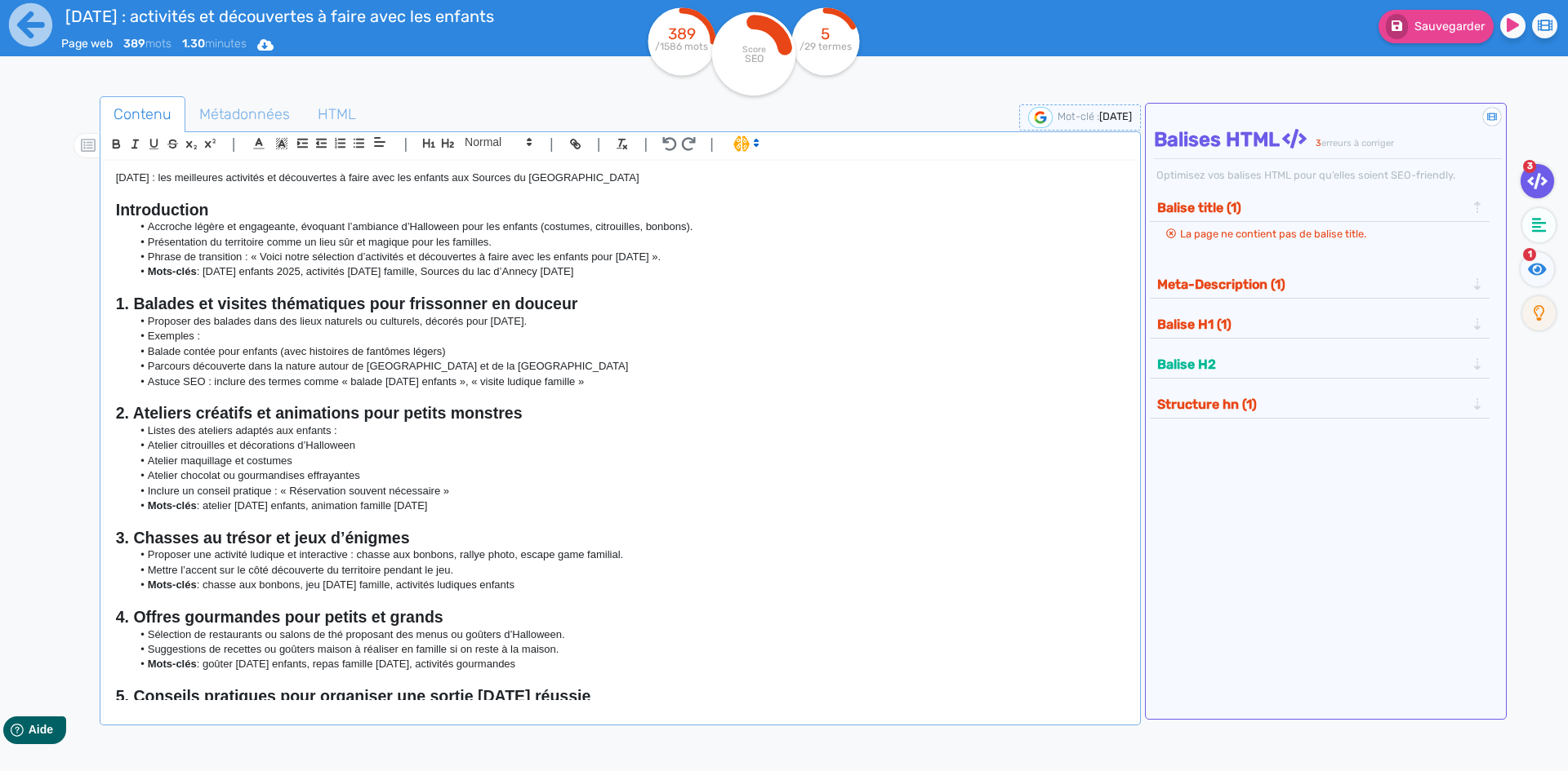
drag, startPoint x: 649, startPoint y: 272, endPoint x: 37, endPoint y: 270, distance: 612.0
click at [37, 270] on div "[DATE] : activités et découvertes à faire avec les enfants Page web 389 mots 1.…" at bounding box center [784, 437] width 1568 height 874
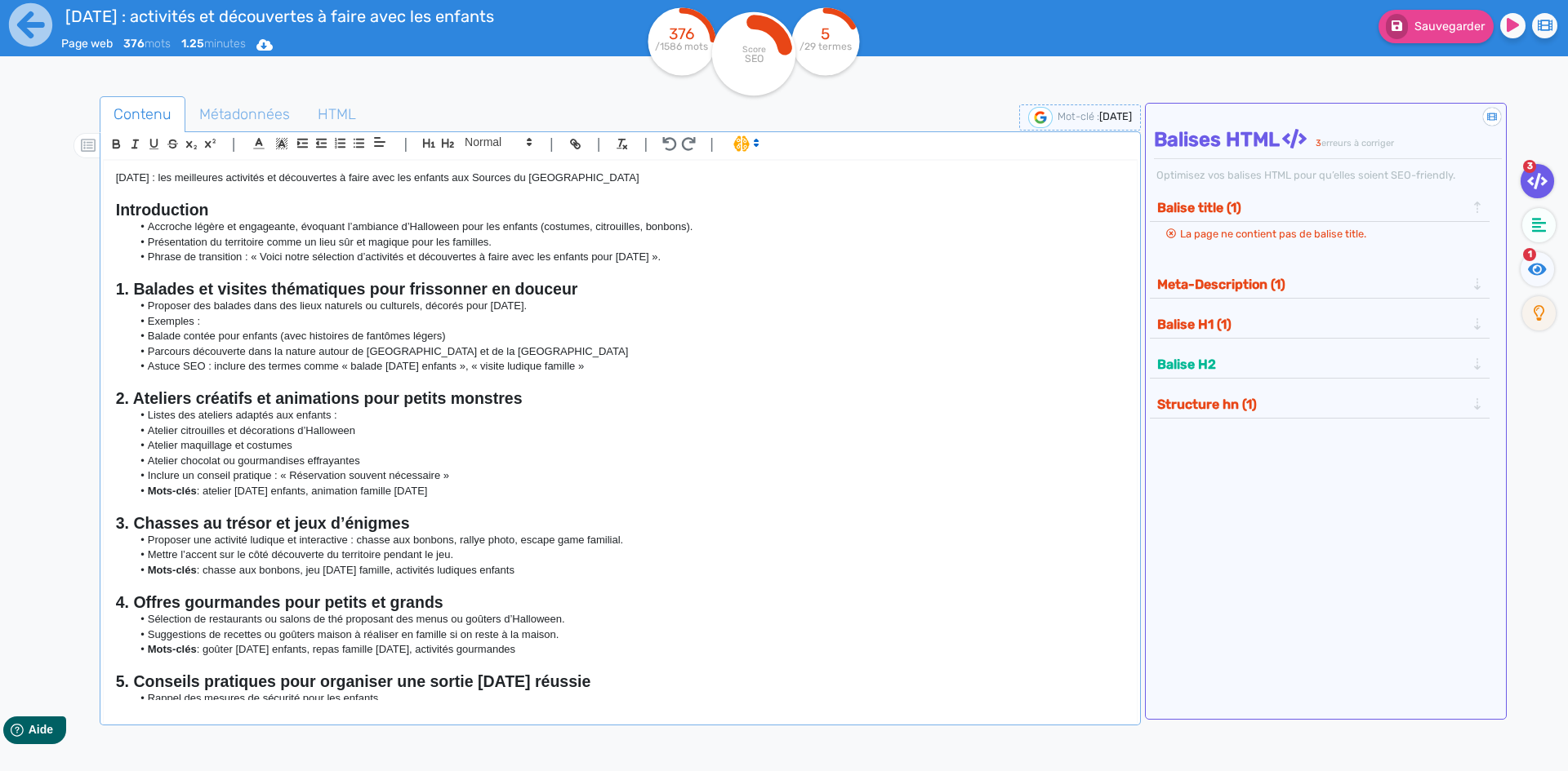
scroll to position [231, 0]
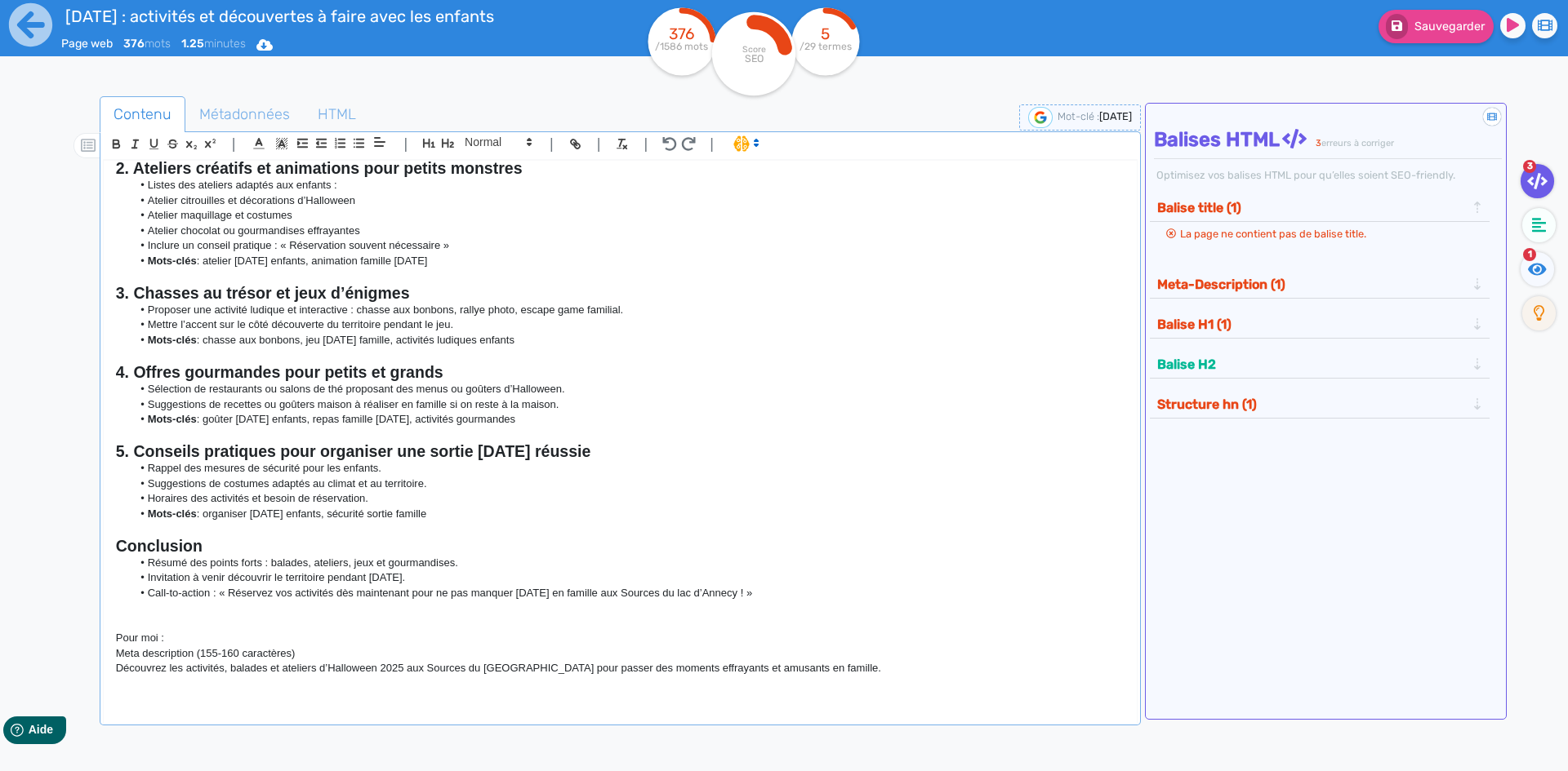
click at [120, 667] on p "Découvrez les activités, balades et ateliers d’Halloween 2025 aux Sources du [G…" at bounding box center [621, 669] width 1009 height 15
click at [699, 695] on div "[DATE] : les meilleures activités et découvertes à faire avec les enfants aux S…" at bounding box center [620, 431] width 1033 height 540
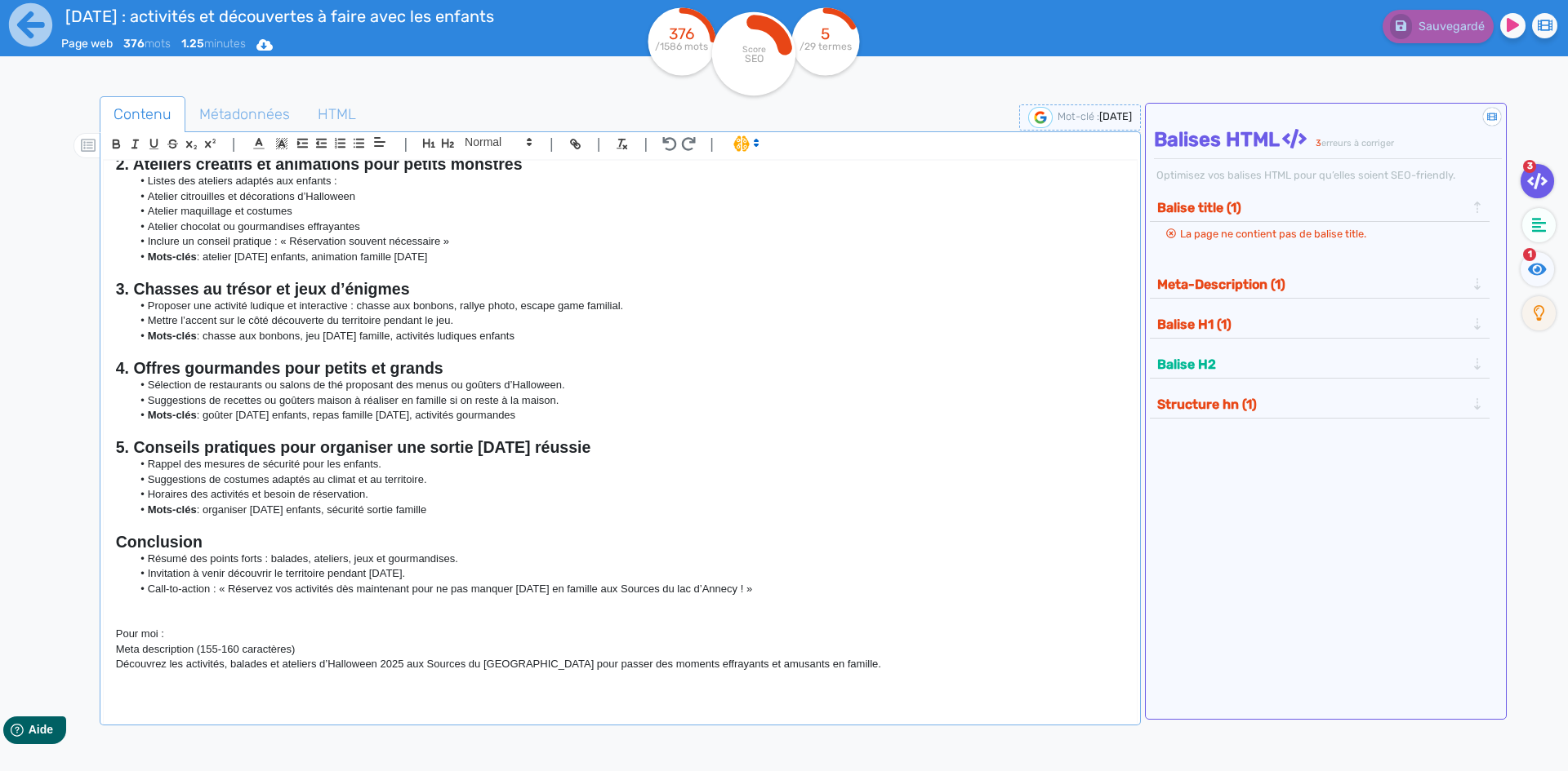
scroll to position [249, 0]
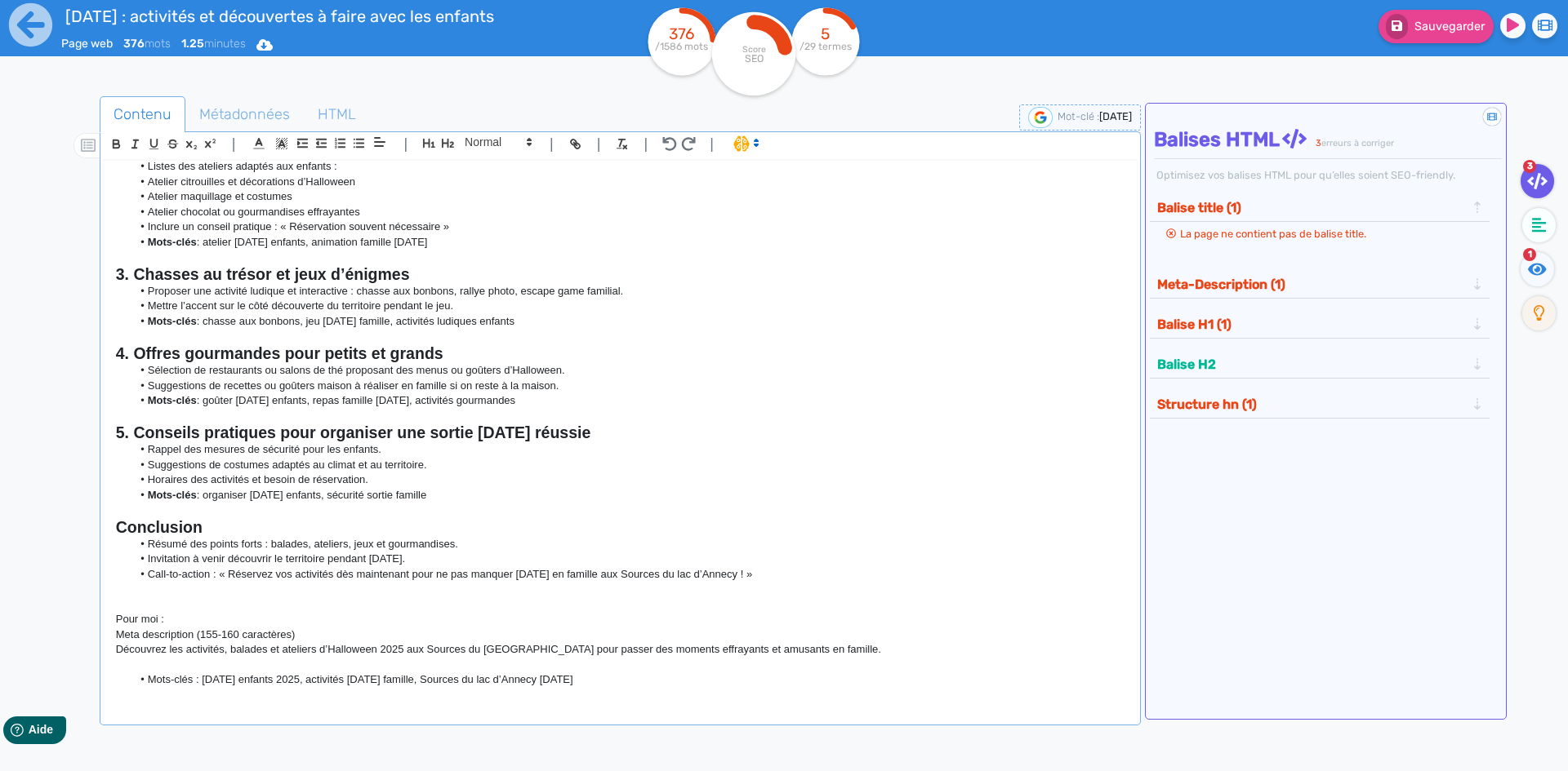
click at [151, 682] on li "Mots-clés : [DATE] enfants 2025, activités [DATE] famille, Sources du lac d’Ann…" at bounding box center [627, 680] width 992 height 15
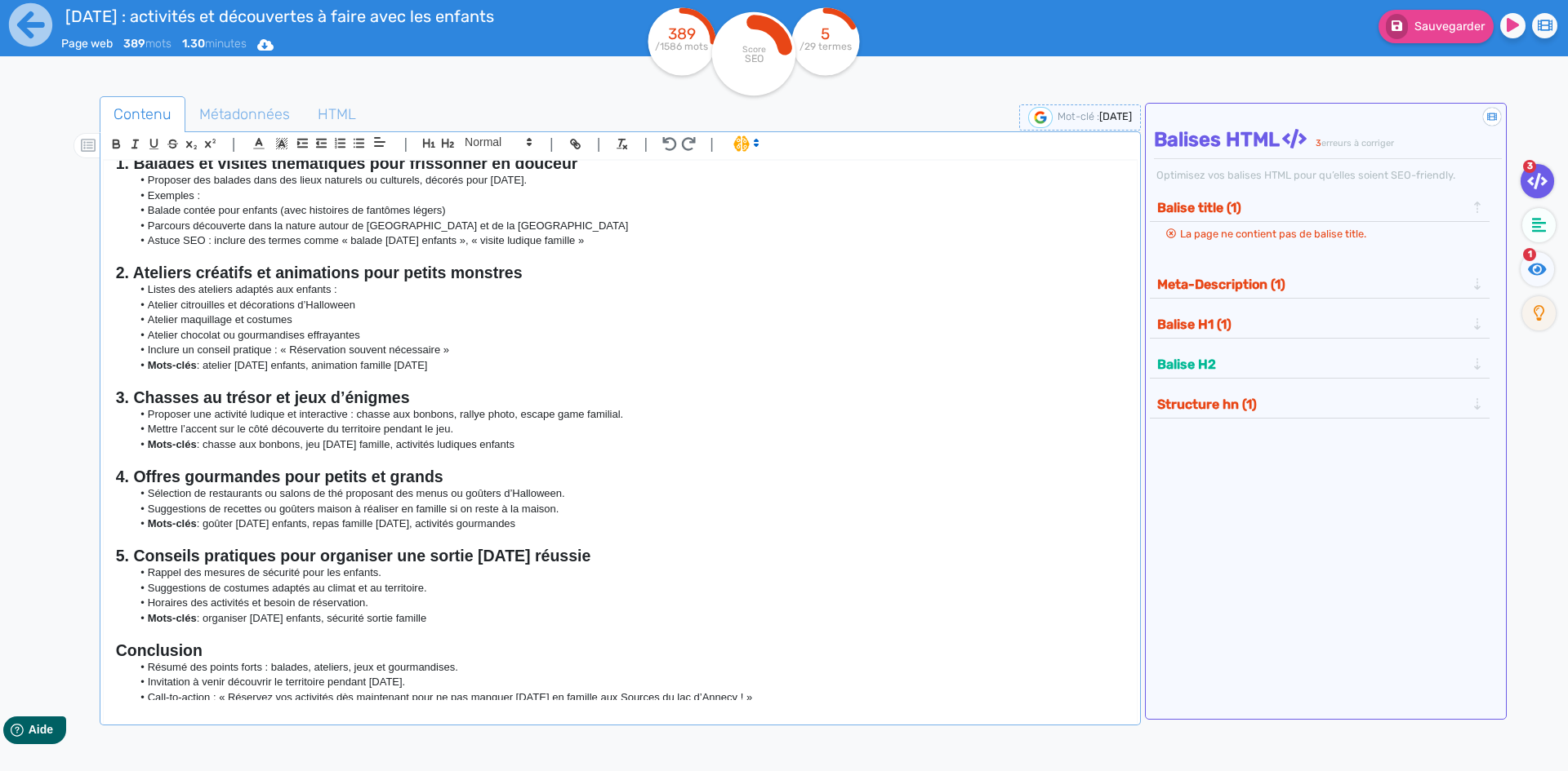
scroll to position [0, 0]
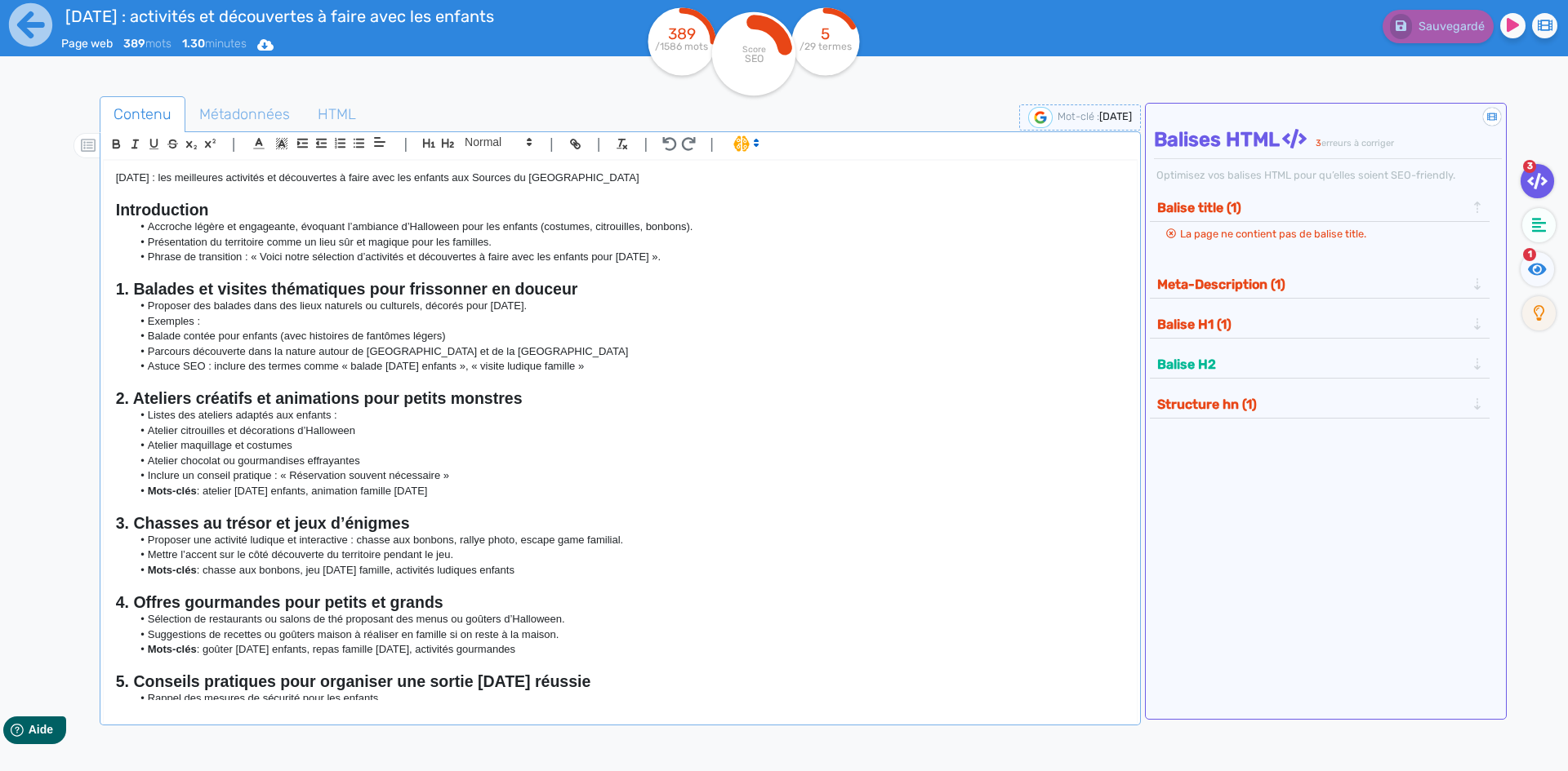
click at [462, 475] on li "Inclure un conseil pratique : « Réservation souvent nécessaire »" at bounding box center [627, 476] width 992 height 15
drag, startPoint x: 369, startPoint y: 459, endPoint x: 106, endPoint y: 420, distance: 265.9
click at [106, 420] on div "[DATE] : les meilleures activités et découvertes à faire avec les enfants aux S…" at bounding box center [620, 431] width 1033 height 540
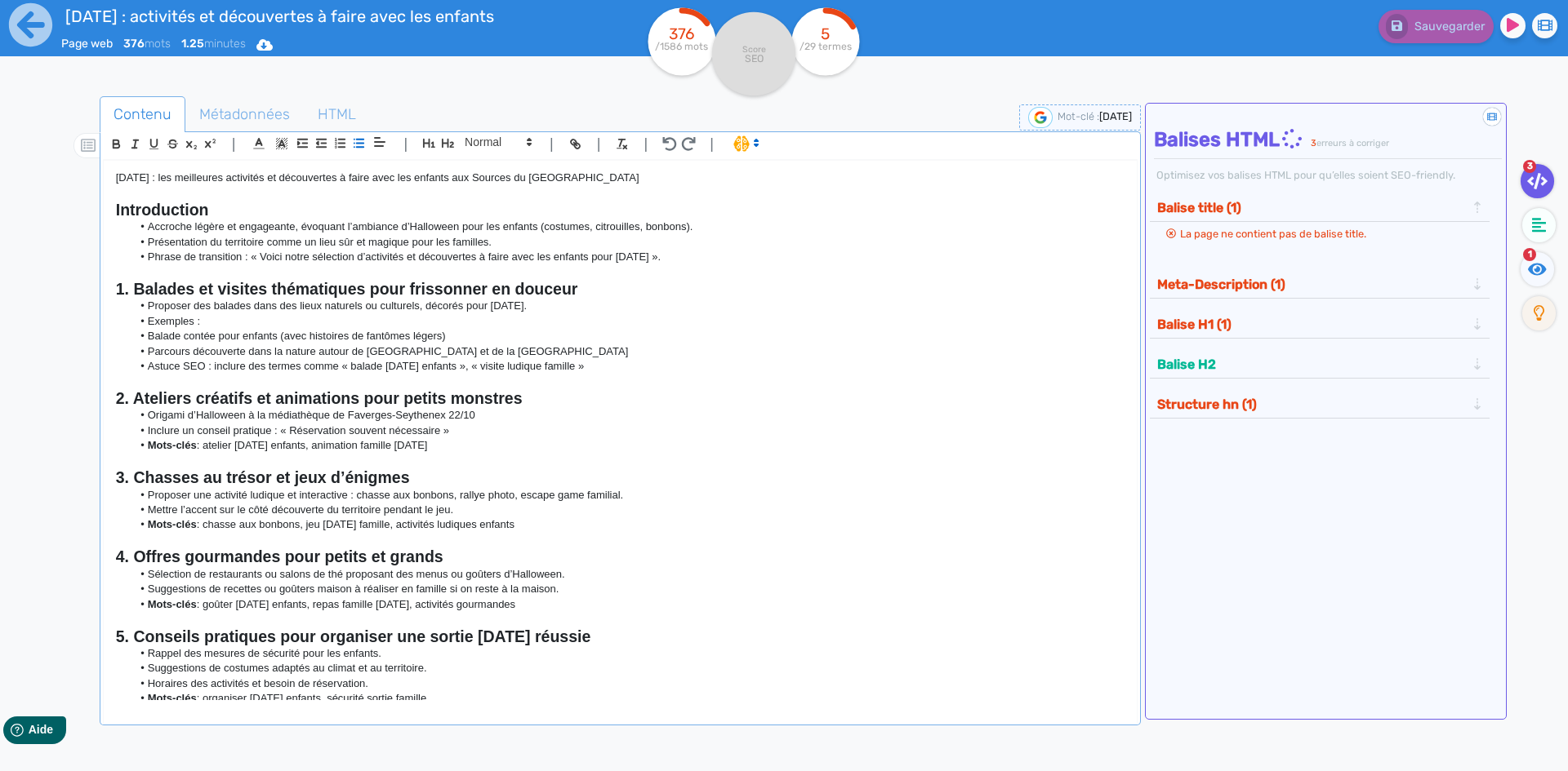
click at [490, 421] on li "Origami d’Halloween à la médiathèque de Faverges-Seythenex 22/10" at bounding box center [627, 416] width 992 height 15
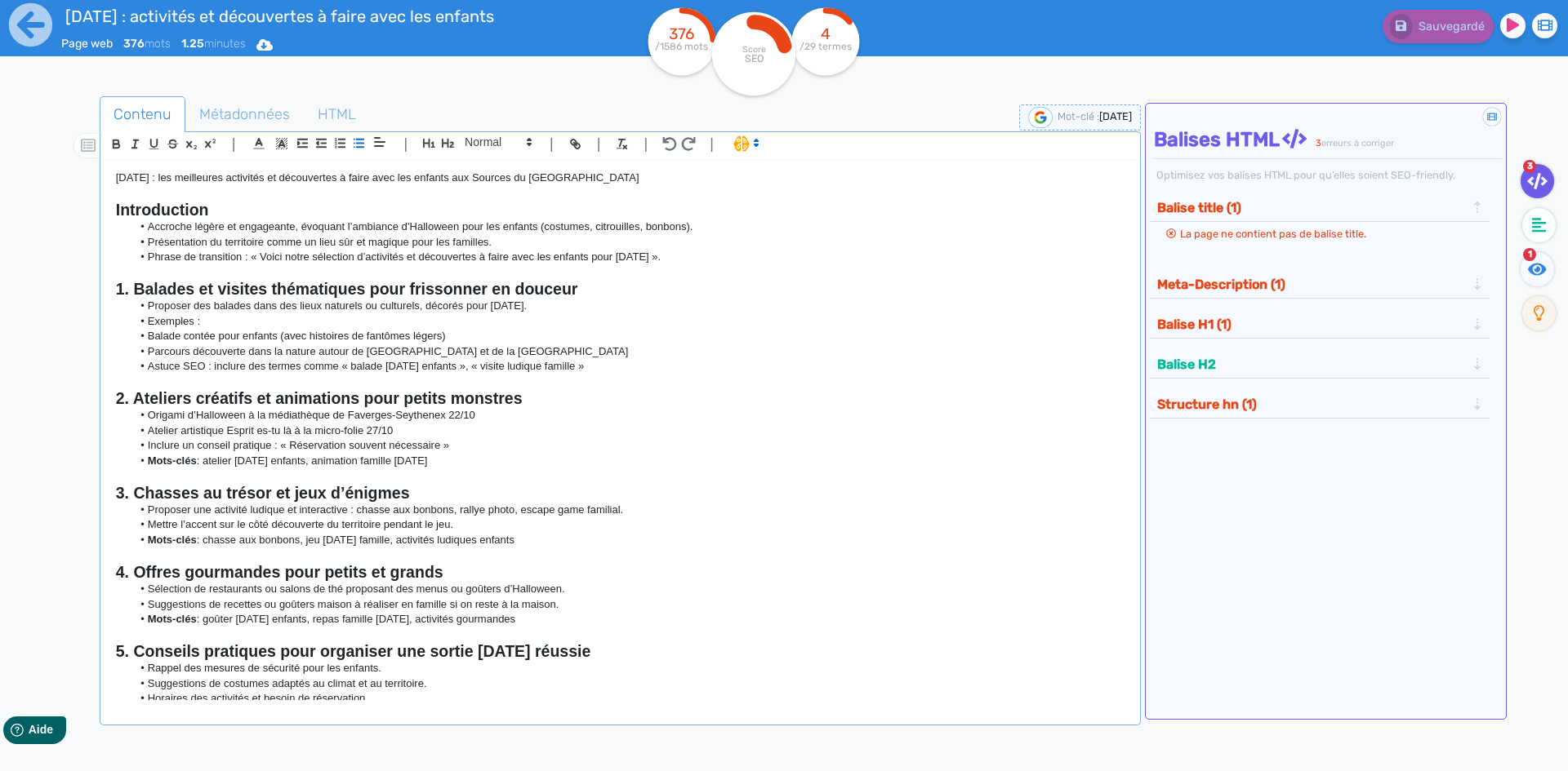
click at [686, 519] on li "Mettre l’accent sur le côté découverte du territoire pendant le jeu." at bounding box center [627, 525] width 992 height 15
drag, startPoint x: 673, startPoint y: 511, endPoint x: 138, endPoint y: 521, distance: 535.1
click at [138, 521] on ul "Proposer une activité ludique et interactive : chasse aux bonbons, rallye photo…" at bounding box center [621, 525] width 1009 height 45
click at [517, 511] on li "Proposer une activité ludique et interactive : chasse aux bonbons, rallye photo…" at bounding box center [627, 511] width 992 height 15
drag, startPoint x: 678, startPoint y: 507, endPoint x: 111, endPoint y: 516, distance: 567.1
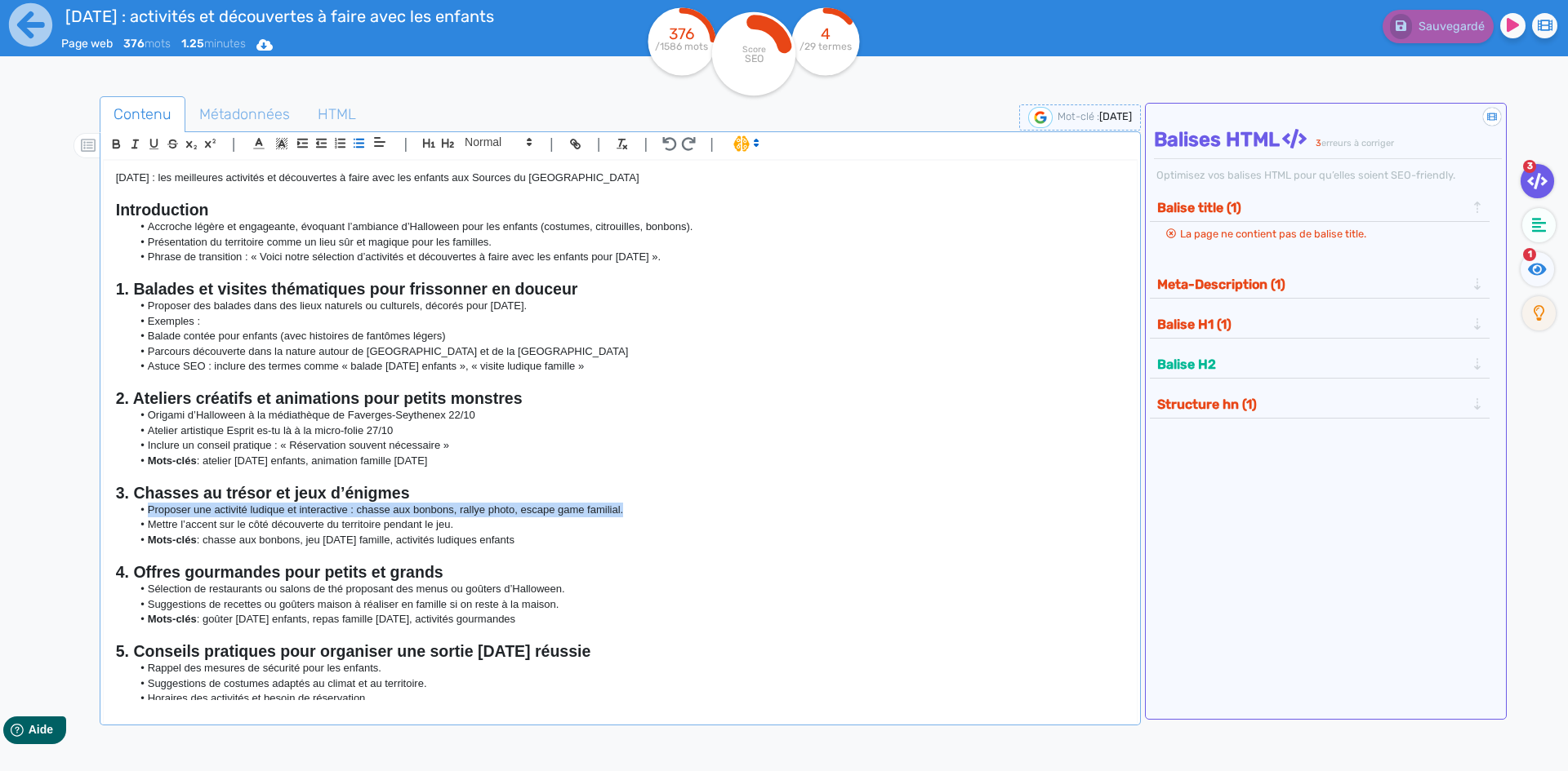
click at [111, 516] on div "[DATE] : les meilleures activités et découvertes à faire avec les enfants aux S…" at bounding box center [620, 431] width 1033 height 540
click at [492, 531] on li "Mettre l’accent sur le côté découverte du territoire pendant le jeu." at bounding box center [627, 525] width 992 height 15
click at [491, 531] on li "Mettre l’accent sur le côté découverte du territoire pendant le jeu." at bounding box center [627, 525] width 992 height 15
click at [604, 499] on h2 "3. Chasses au trésor et jeux d’énigmes" at bounding box center [621, 493] width 1009 height 19
click at [604, 513] on li "Avec les ados ou entre adultes : VR Zombie / Fantômes / Magie (à partir de 10 a…" at bounding box center [627, 511] width 992 height 15
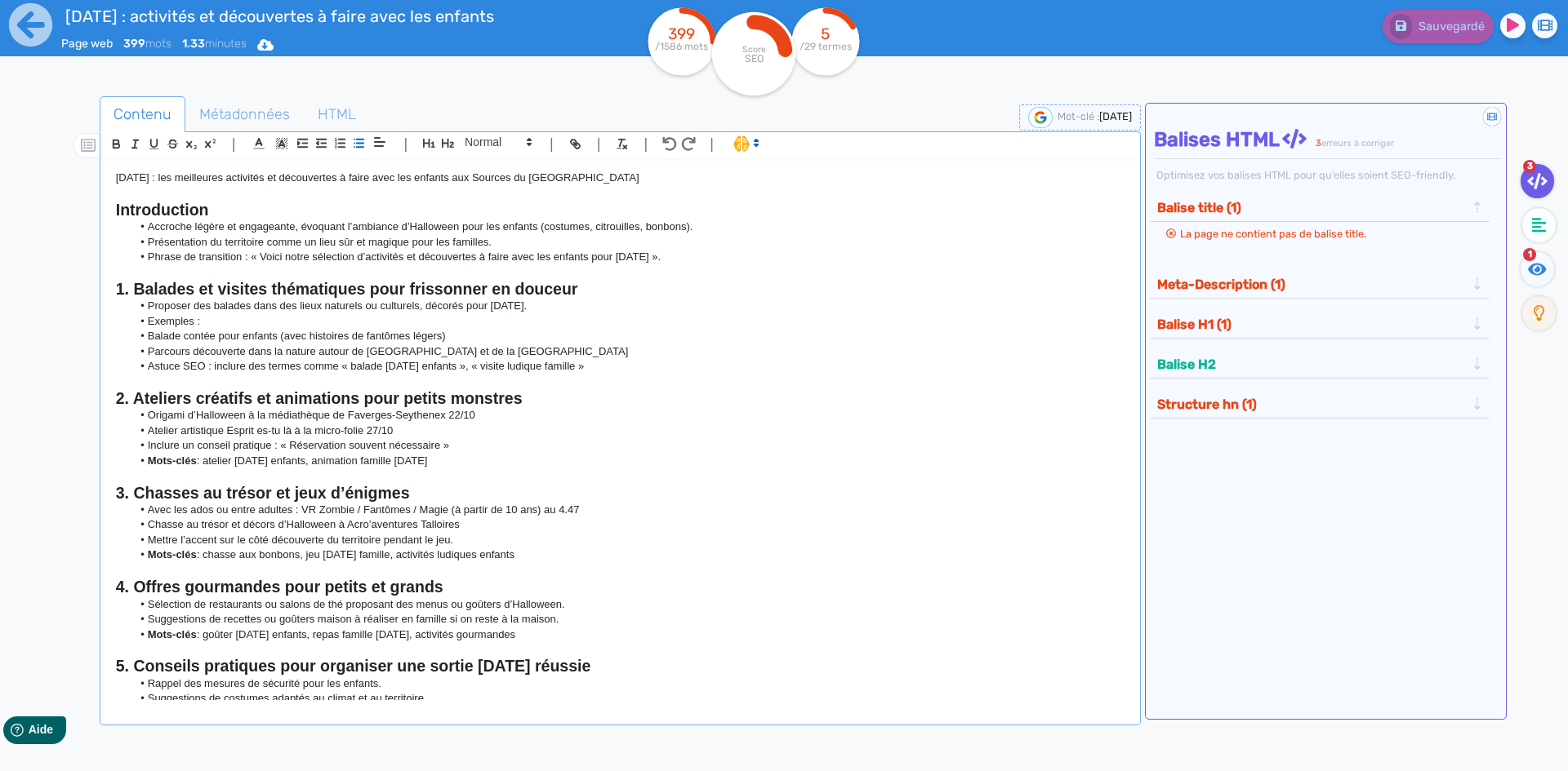
click at [478, 530] on li "Chasse au trésor et décors d’Halloween à Acro’aventures Talloires" at bounding box center [627, 525] width 992 height 15
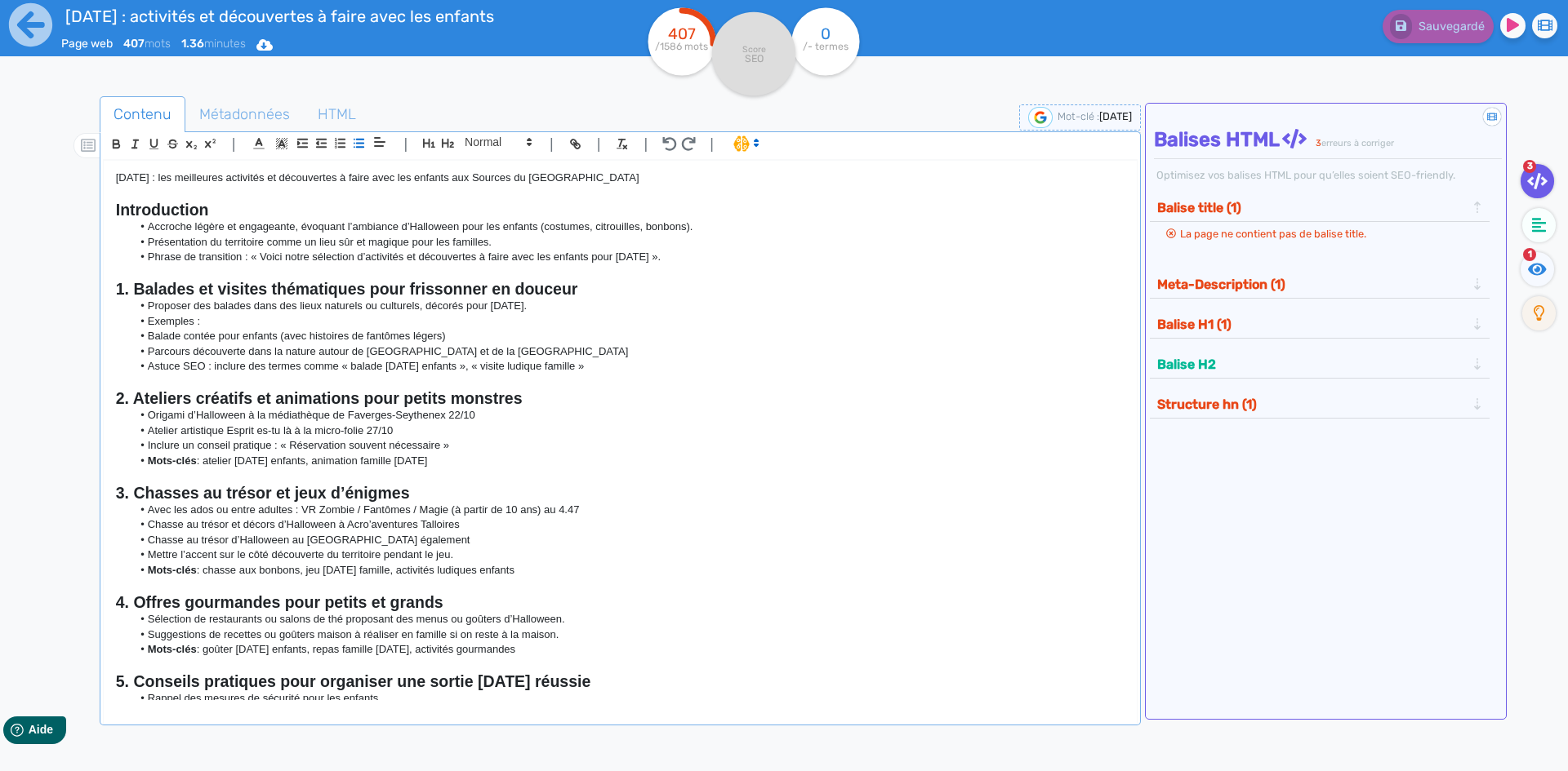
click at [420, 429] on li "Atelier artistique Esprit es-tu là à la micro-folie 27/10" at bounding box center [627, 432] width 992 height 15
